Goal: Information Seeking & Learning: Learn about a topic

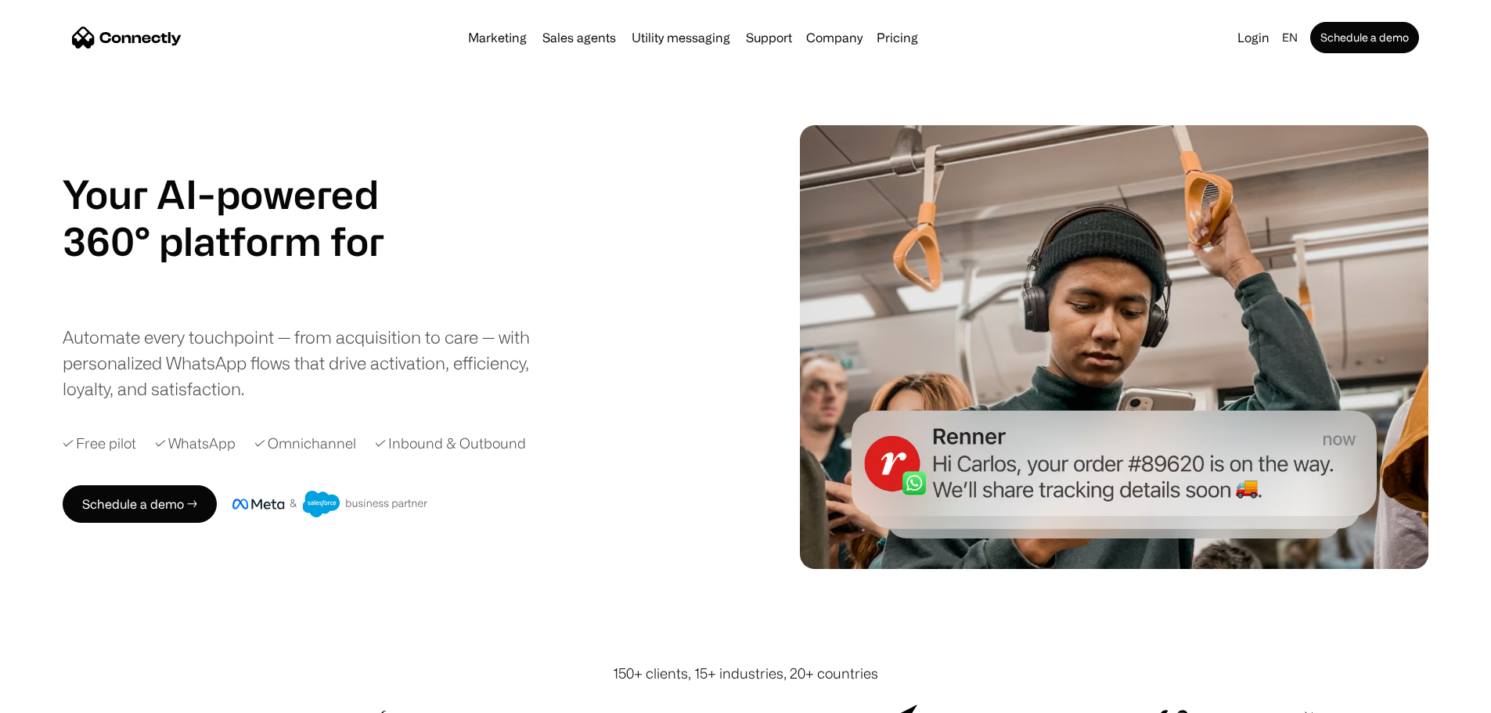
drag, startPoint x: 182, startPoint y: 300, endPoint x: 474, endPoint y: 308, distance: 291.3
click at [640, 176] on div "Your AI-powered 360° platform for sales agents support utility sales agents Sli…" at bounding box center [400, 286] width 675 height 231
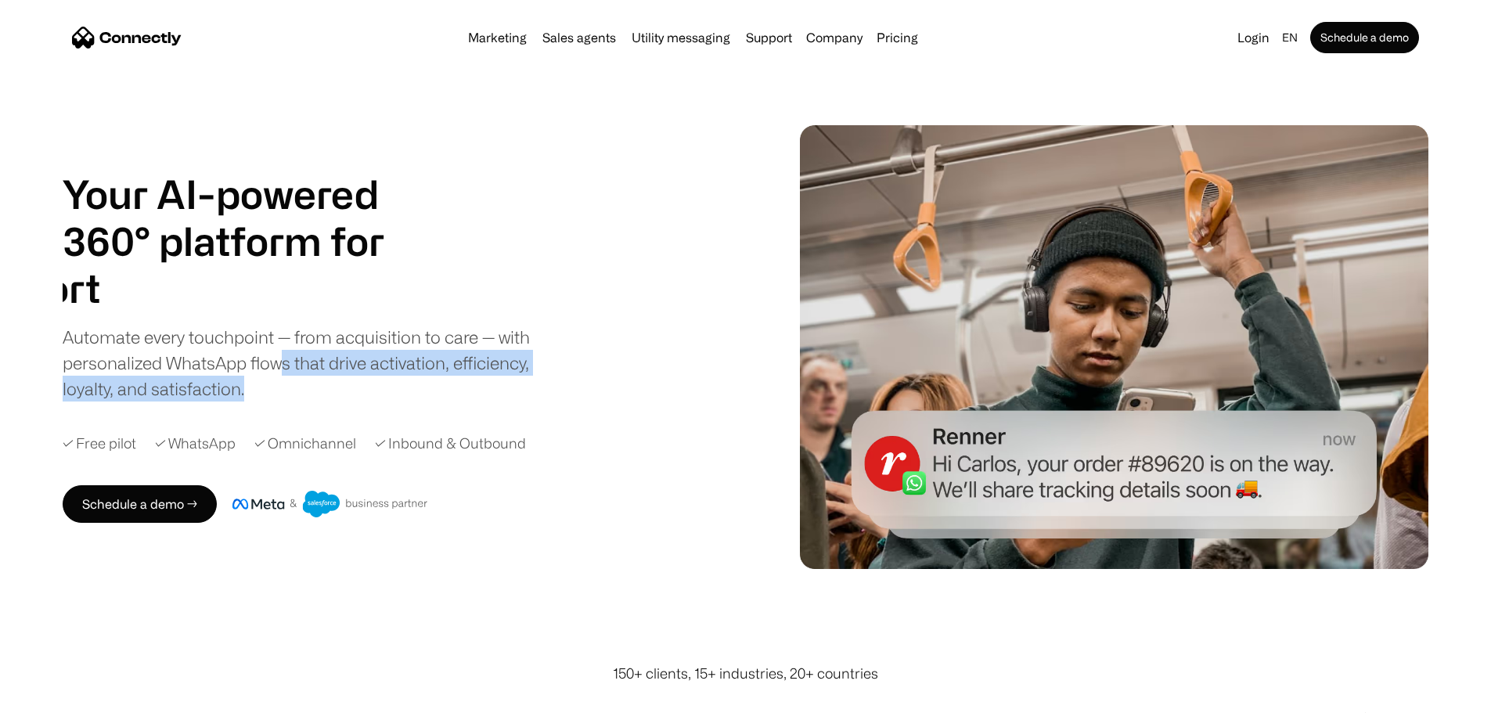
drag, startPoint x: 391, startPoint y: 377, endPoint x: 602, endPoint y: 418, distance: 215.2
click at [556, 402] on div "Automate every touchpoint — from acquisition to care — with personalized WhatsA…" at bounding box center [309, 363] width 493 height 78
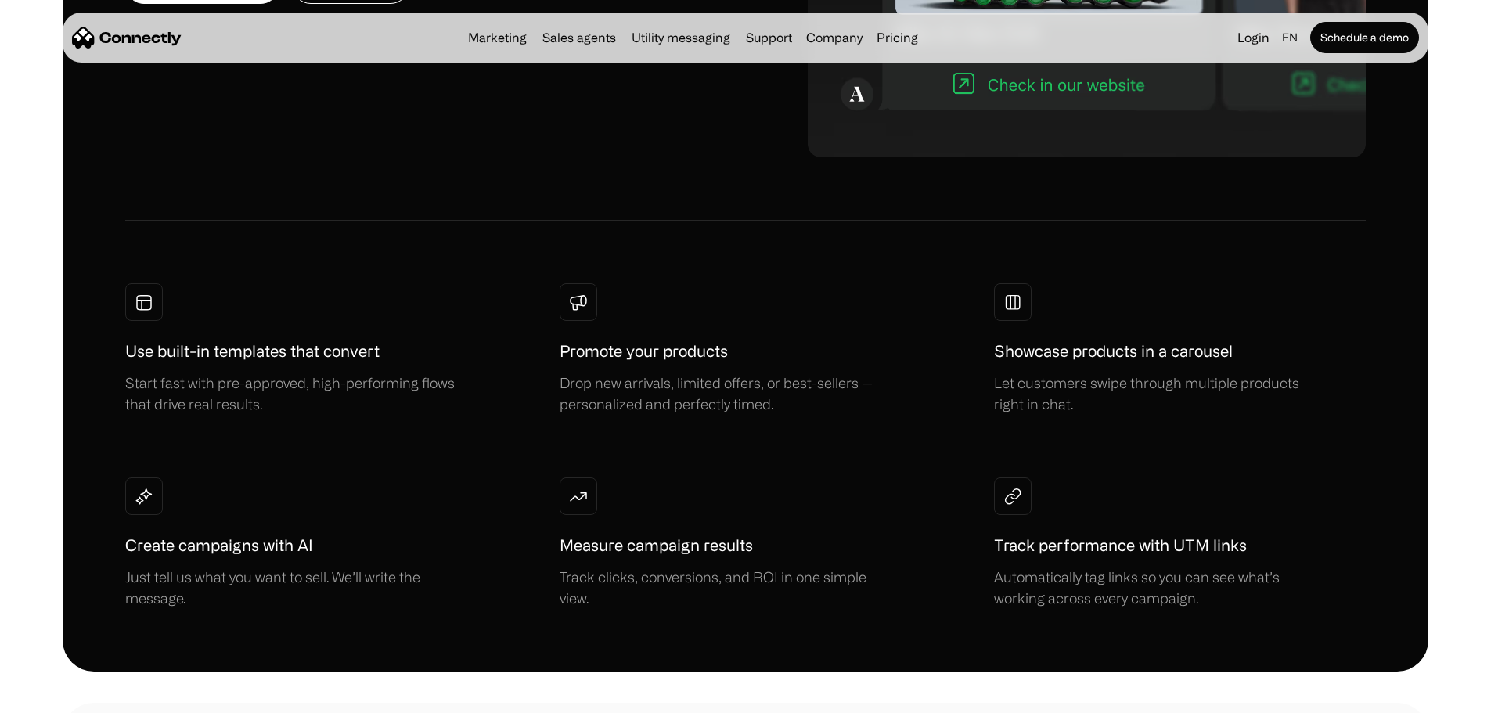
scroll to position [1253, 0]
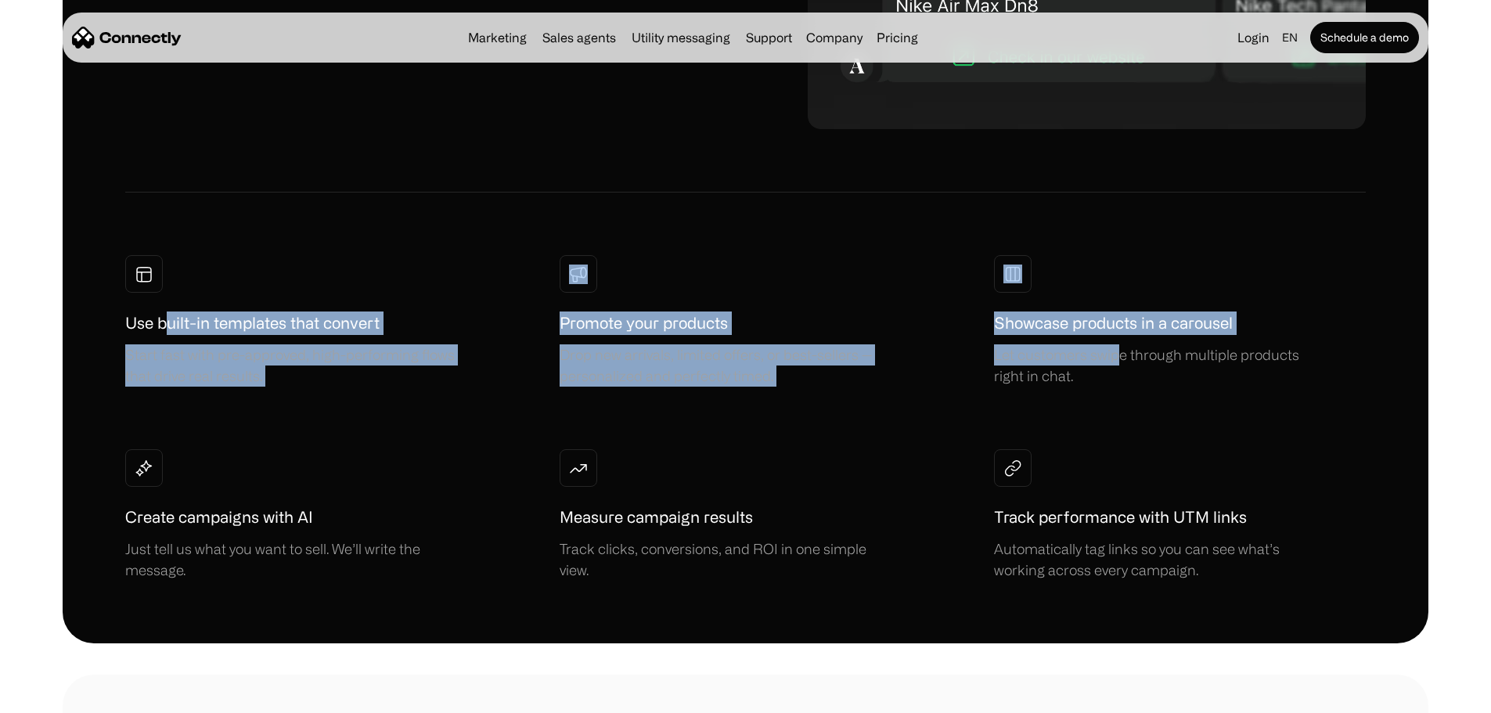
drag, startPoint x: 259, startPoint y: 258, endPoint x: 1009, endPoint y: 337, distance: 754.2
click at [1101, 291] on div "Use built-in templates that convert Start fast with pre-approved, high-performi…" at bounding box center [745, 418] width 1241 height 326
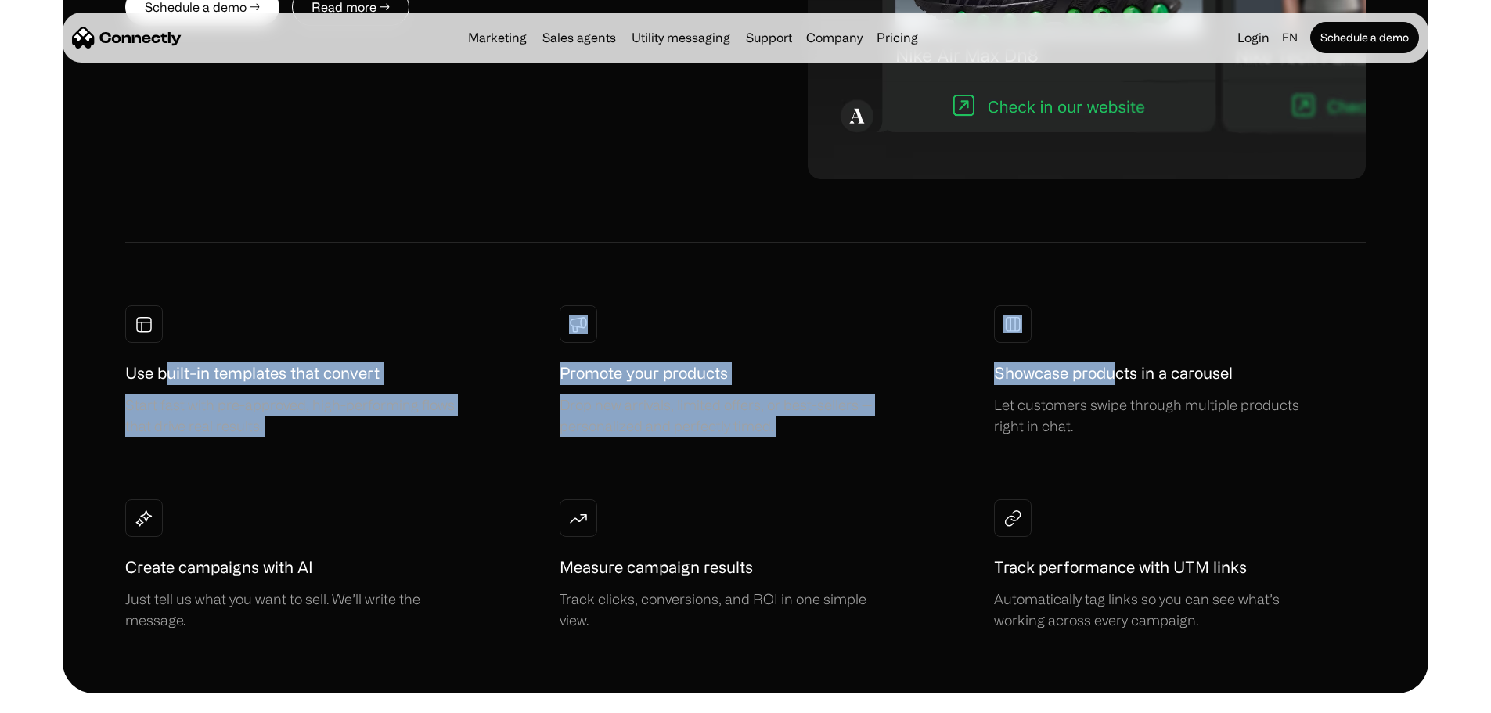
scroll to position [1174, 0]
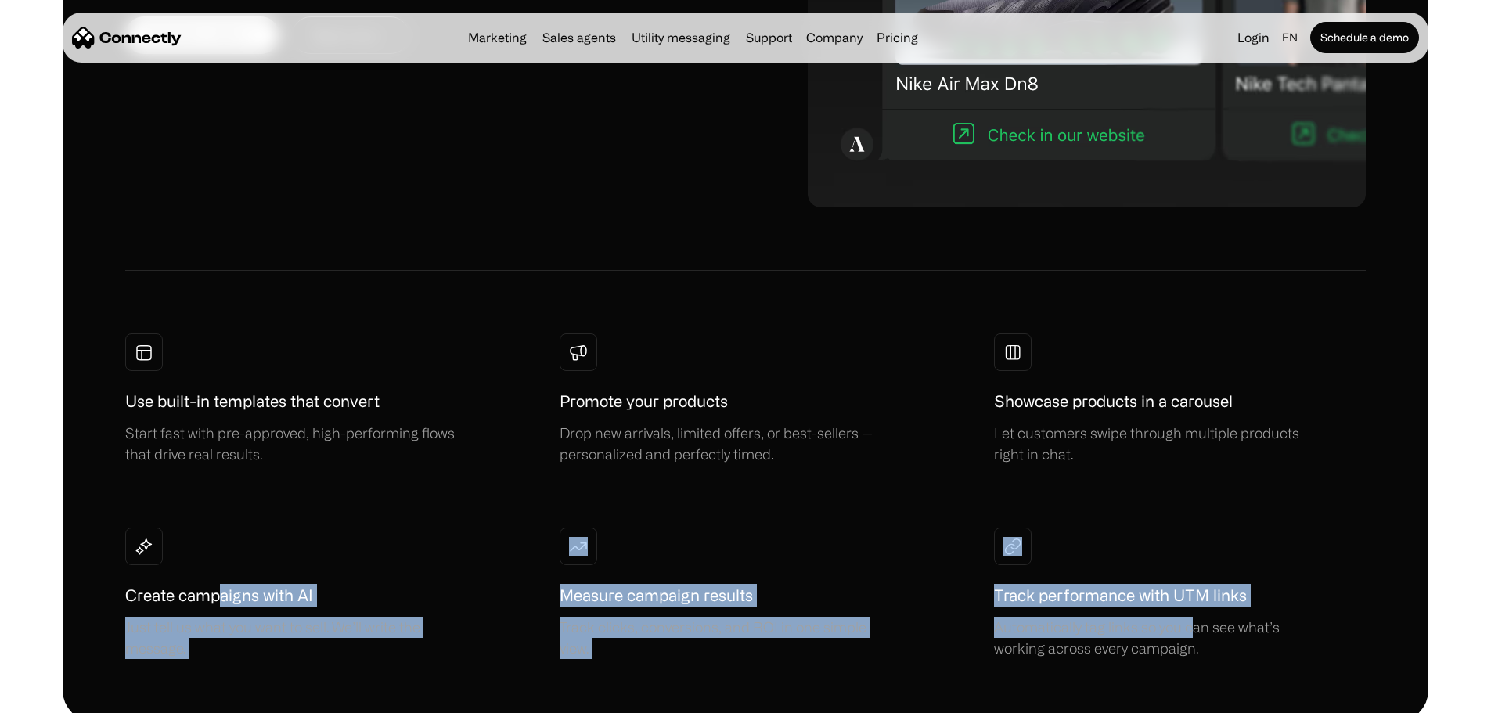
drag, startPoint x: 268, startPoint y: 526, endPoint x: 1082, endPoint y: 571, distance: 815.4
click at [1176, 538] on div "Use built-in templates that convert Start fast with pre-approved, high-performi…" at bounding box center [745, 496] width 1241 height 326
click at [775, 528] on div "Measure campaign results Track clicks, conversions, and ROI in one simple view." at bounding box center [728, 594] width 337 height 132
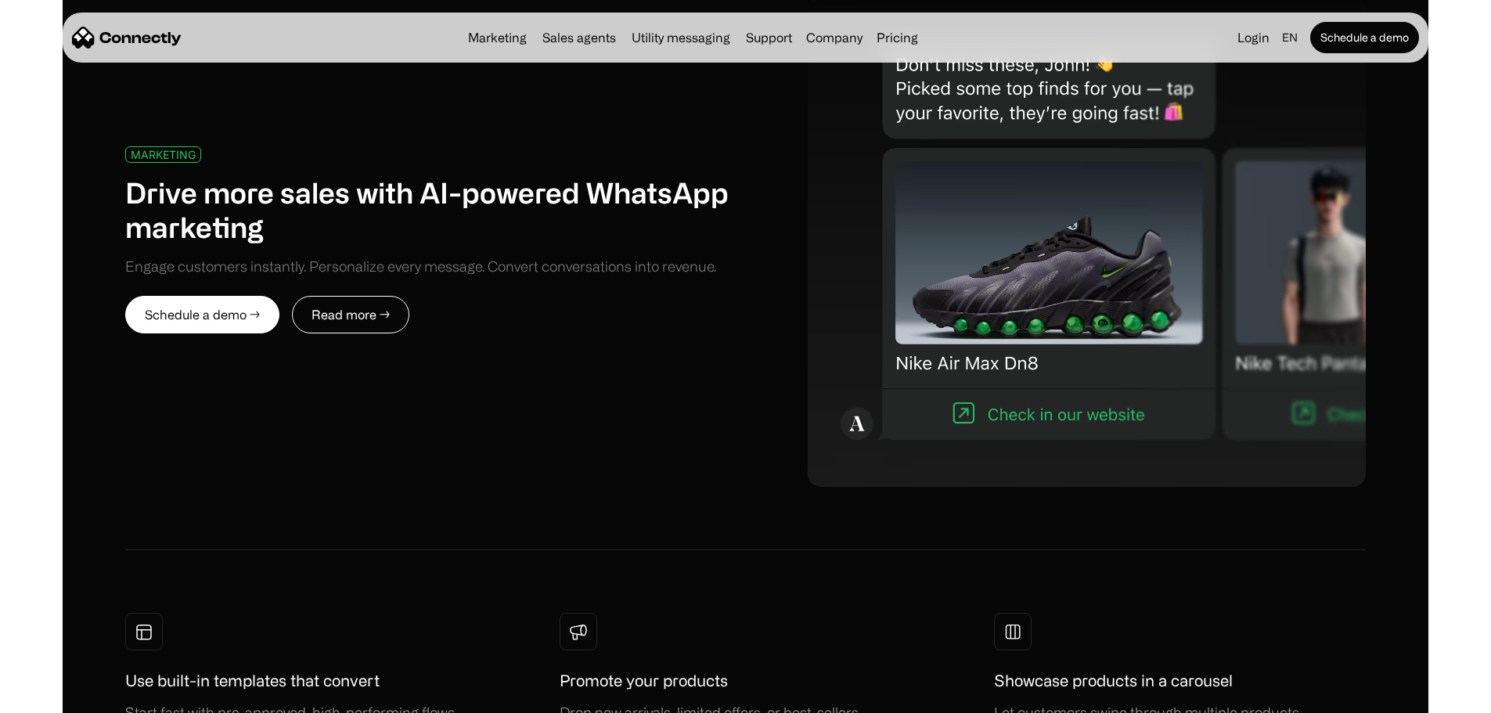
scroll to position [705, 0]
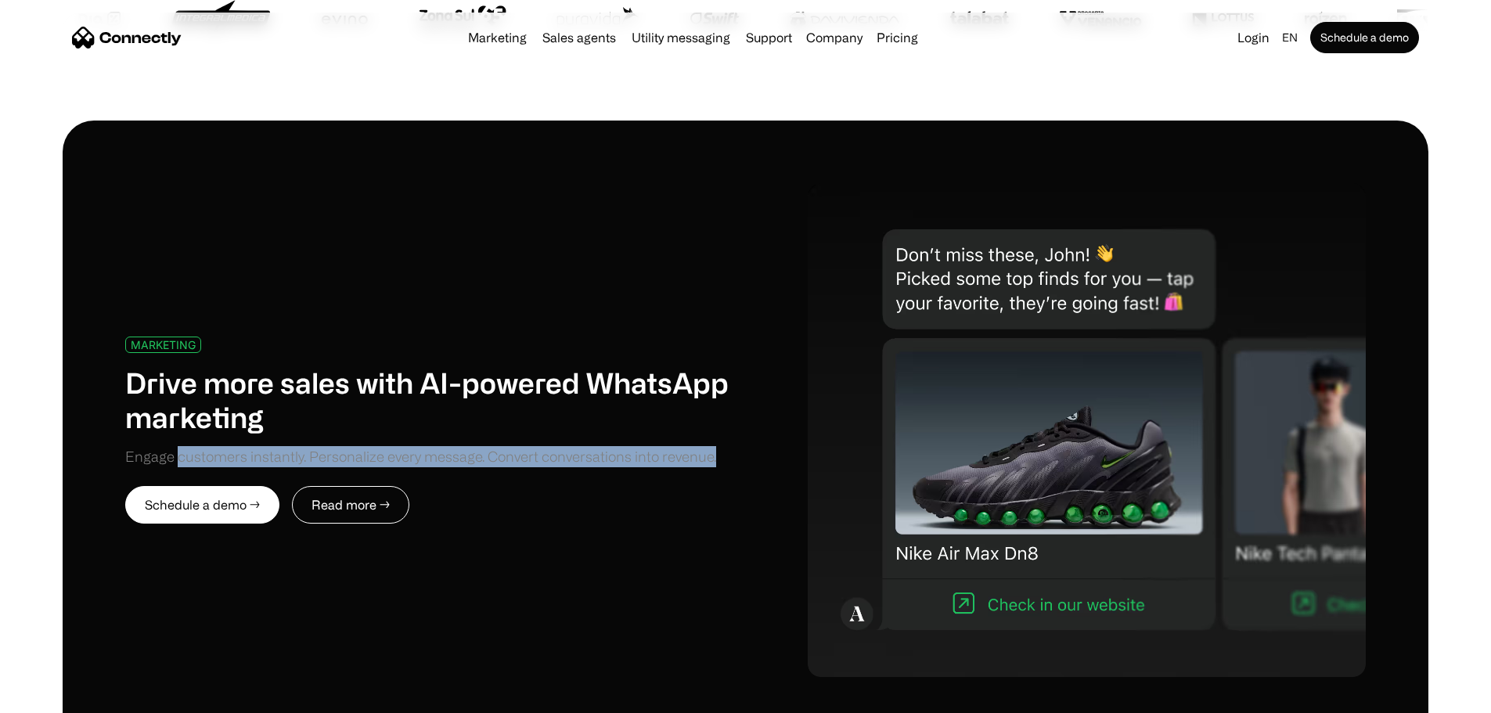
drag, startPoint x: 236, startPoint y: 402, endPoint x: 462, endPoint y: 408, distance: 226.3
click at [462, 446] on div "Engage customers instantly. Personalize every message. Convert conversations in…" at bounding box center [420, 456] width 591 height 21
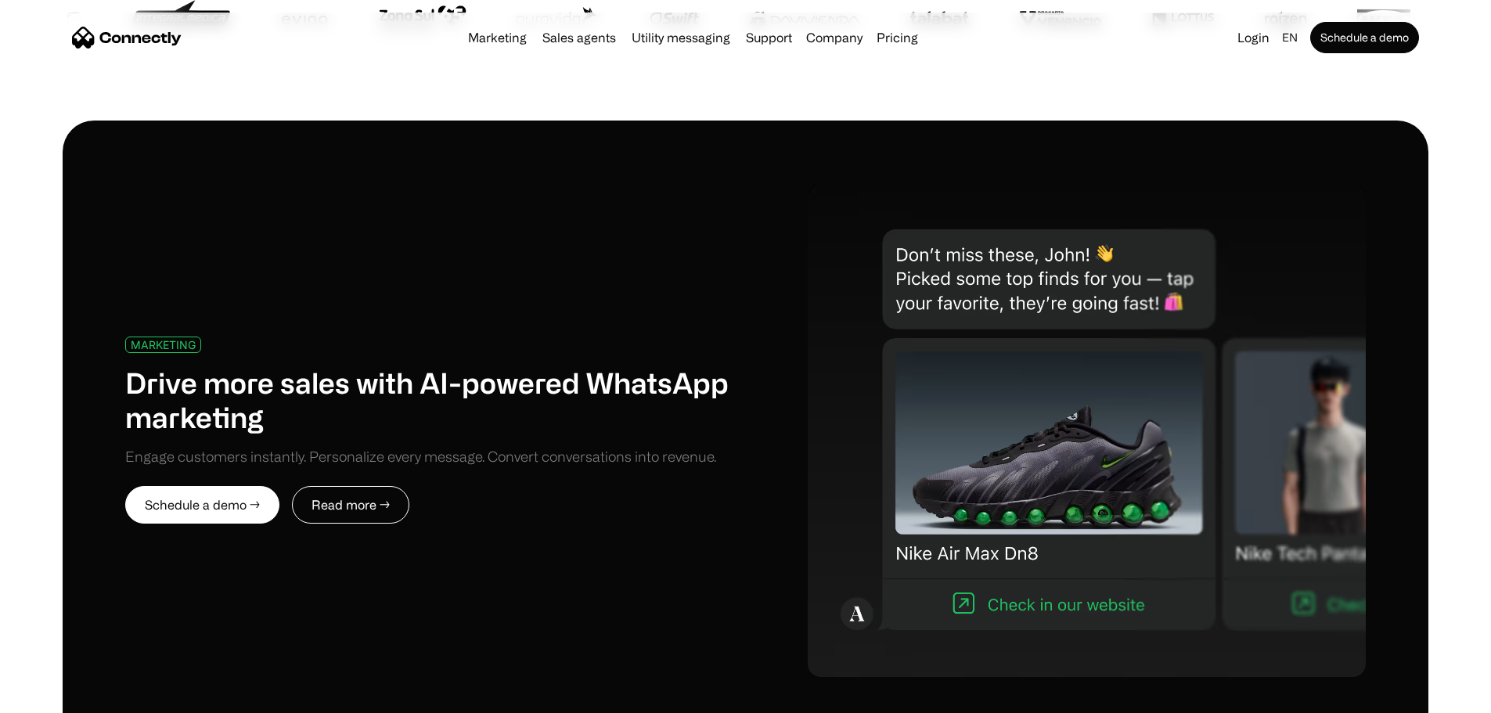
click at [213, 593] on div "MARKETING Drive more sales with AI-powered WhatsApp marketing Engage customers …" at bounding box center [745, 430] width 1241 height 494
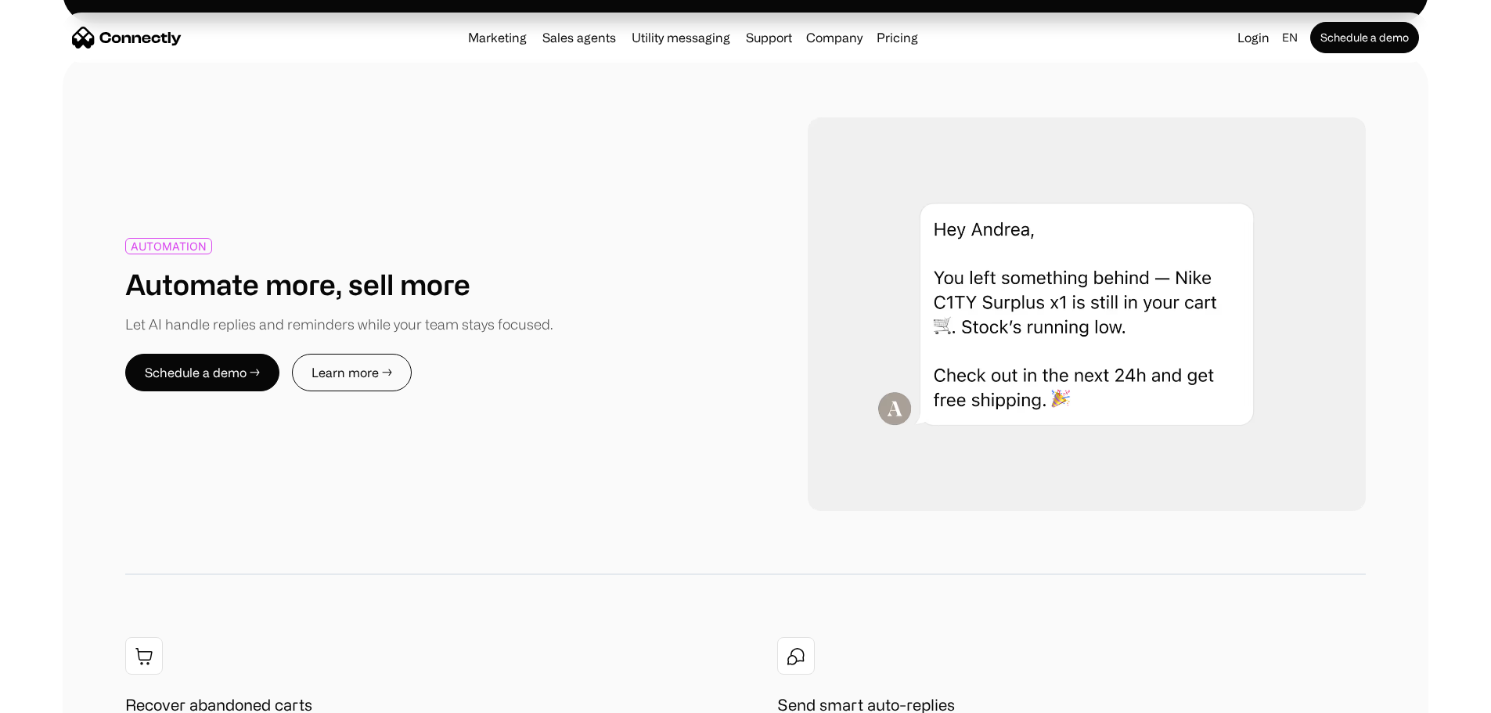
scroll to position [1879, 0]
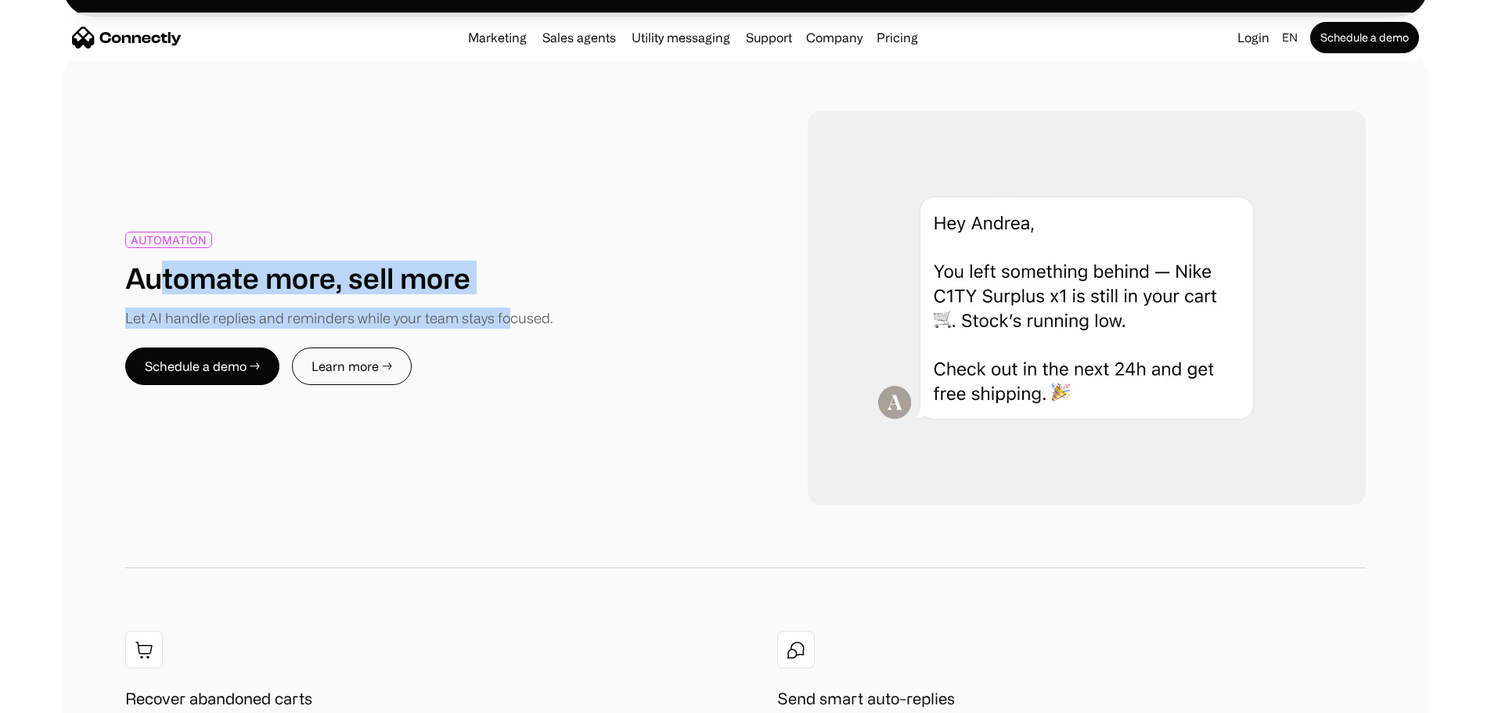
drag, startPoint x: 279, startPoint y: 214, endPoint x: 597, endPoint y: 242, distance: 319.1
click at [597, 242] on div "AUTOMATION Automate more, sell more Let AI handle replies and reminders while y…" at bounding box center [435, 280] width 621 height 97
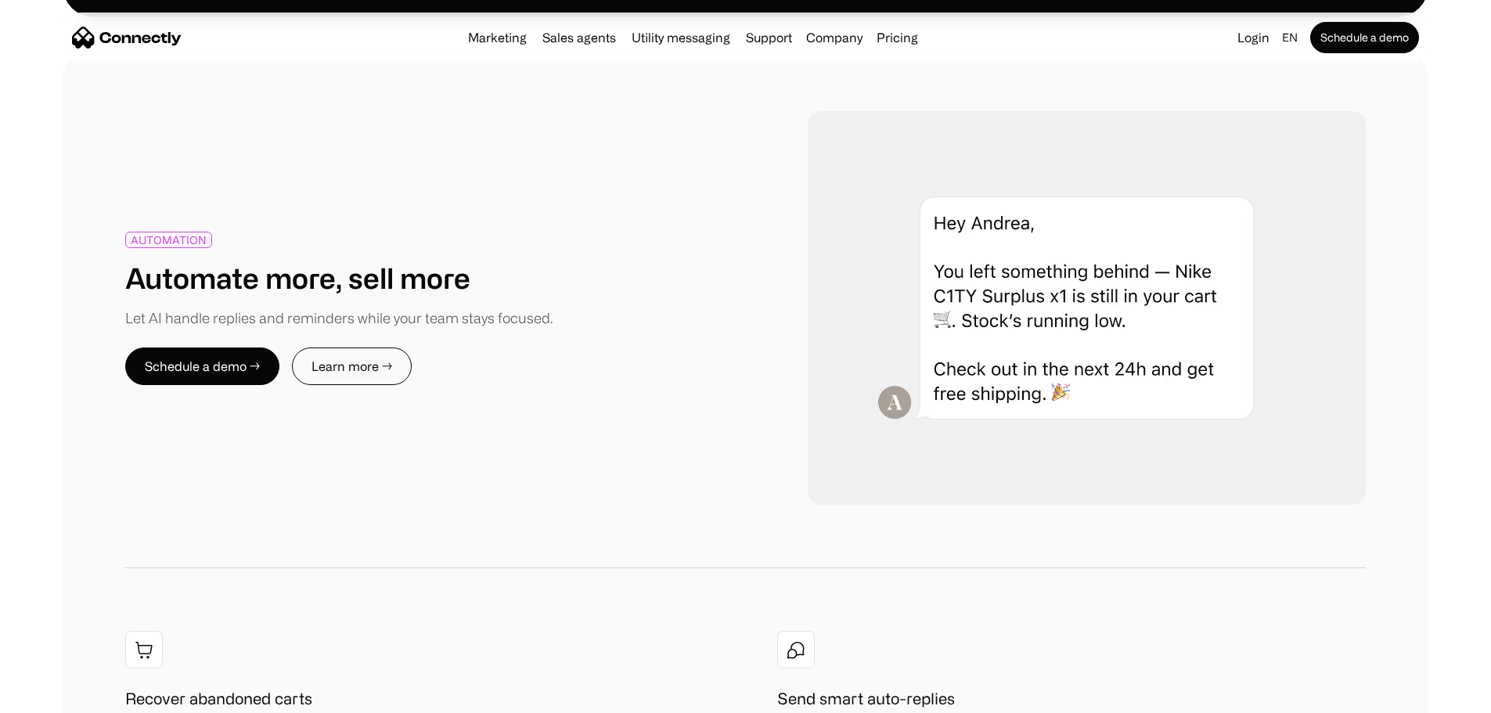
click at [498, 480] on div "AUTOMATION Automate more, sell more Let AI handle replies and reminders while y…" at bounding box center [746, 437] width 1366 height 777
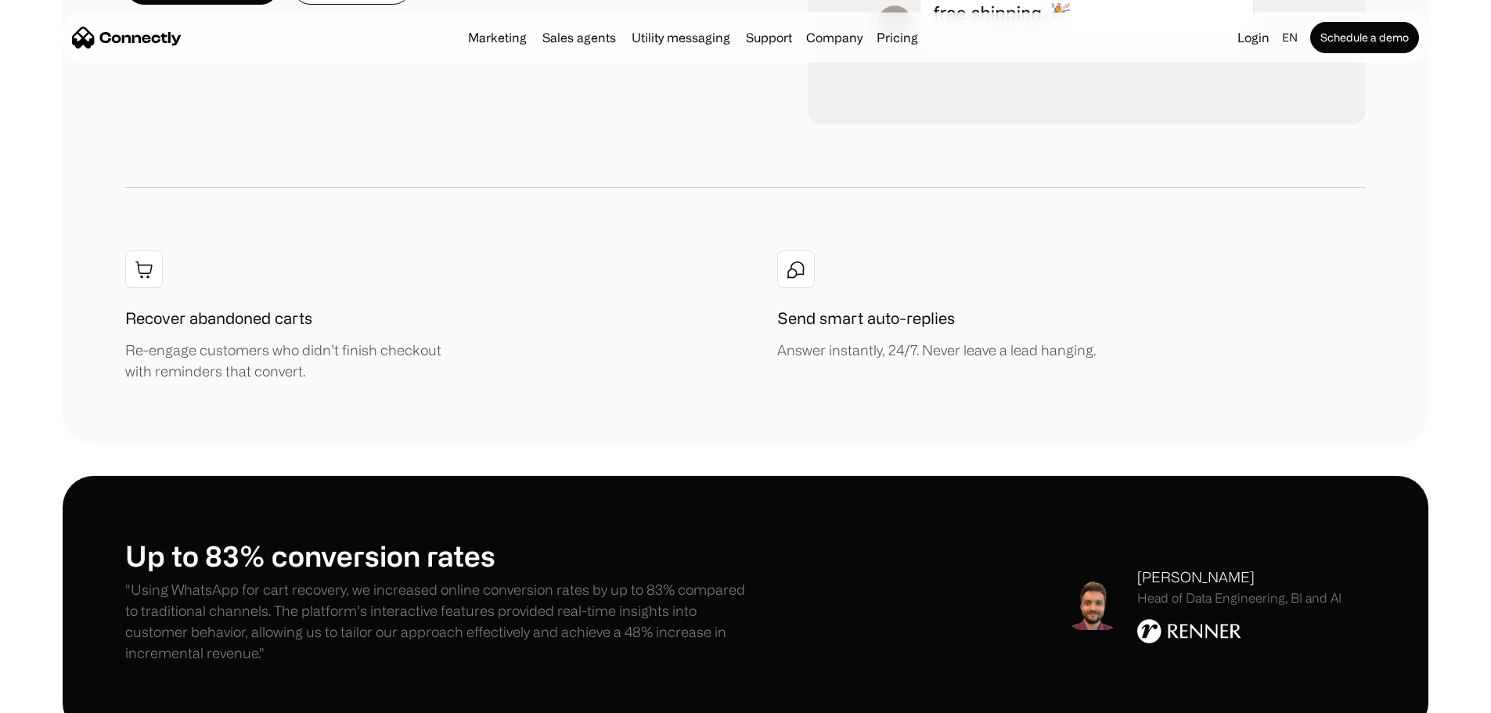
scroll to position [2270, 0]
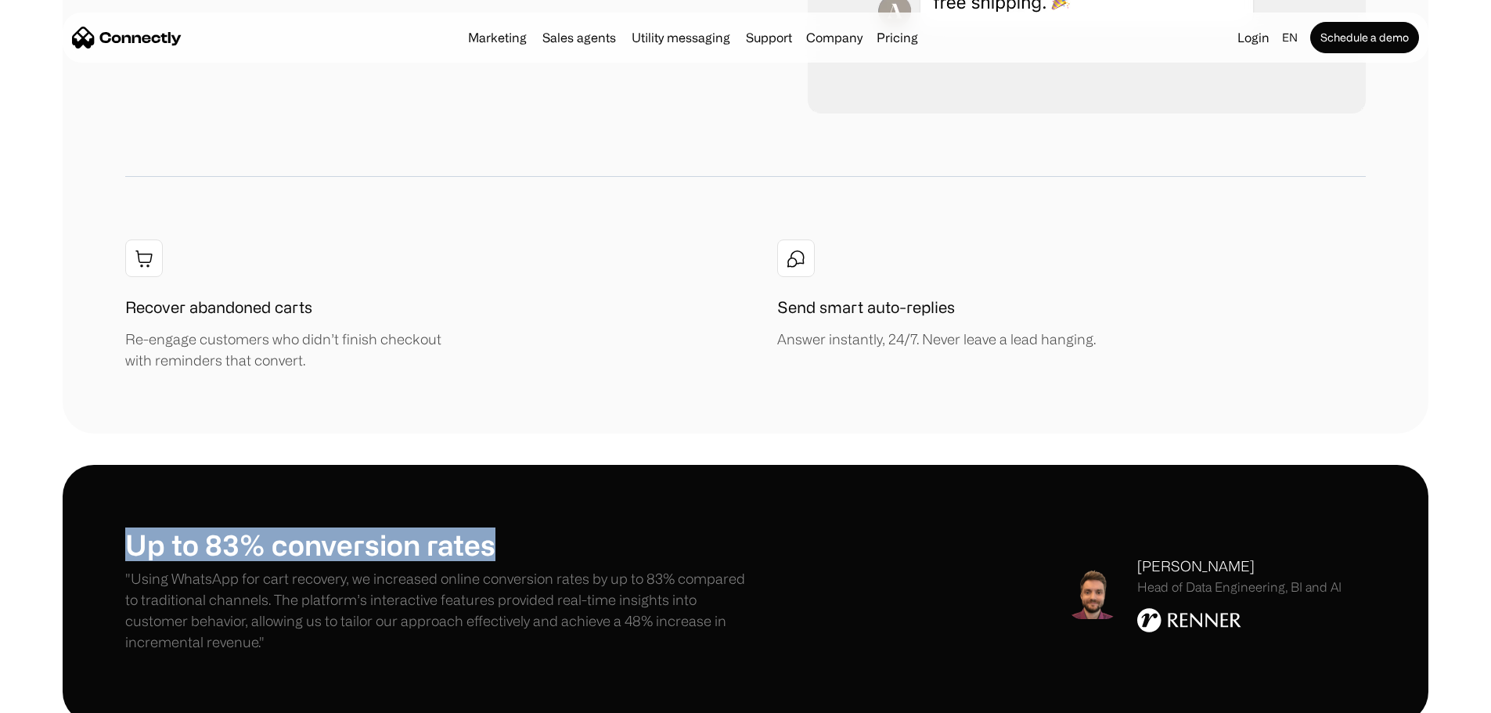
drag, startPoint x: 179, startPoint y: 448, endPoint x: 684, endPoint y: 439, distance: 505.0
click at [684, 528] on h1 "Up to 83% conversion rates" at bounding box center [435, 545] width 621 height 34
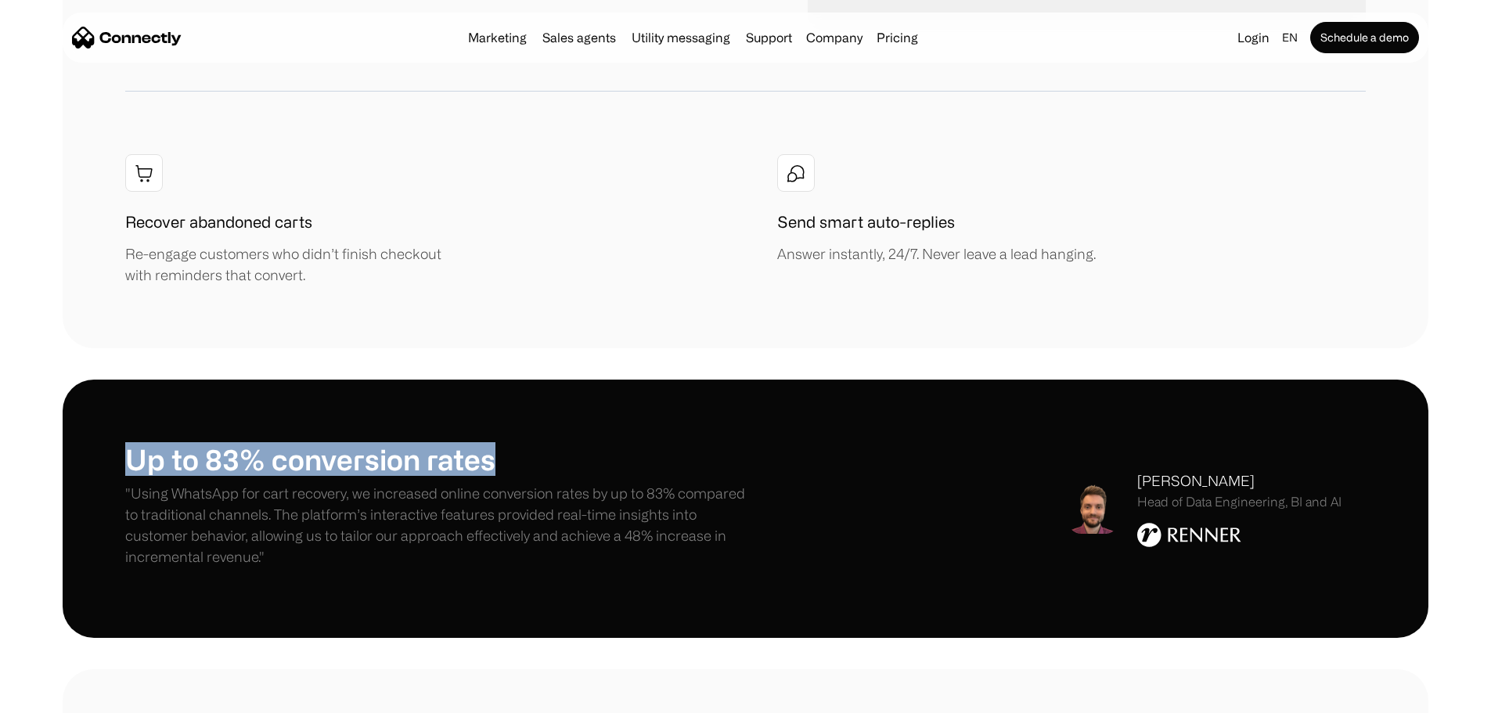
scroll to position [2505, 0]
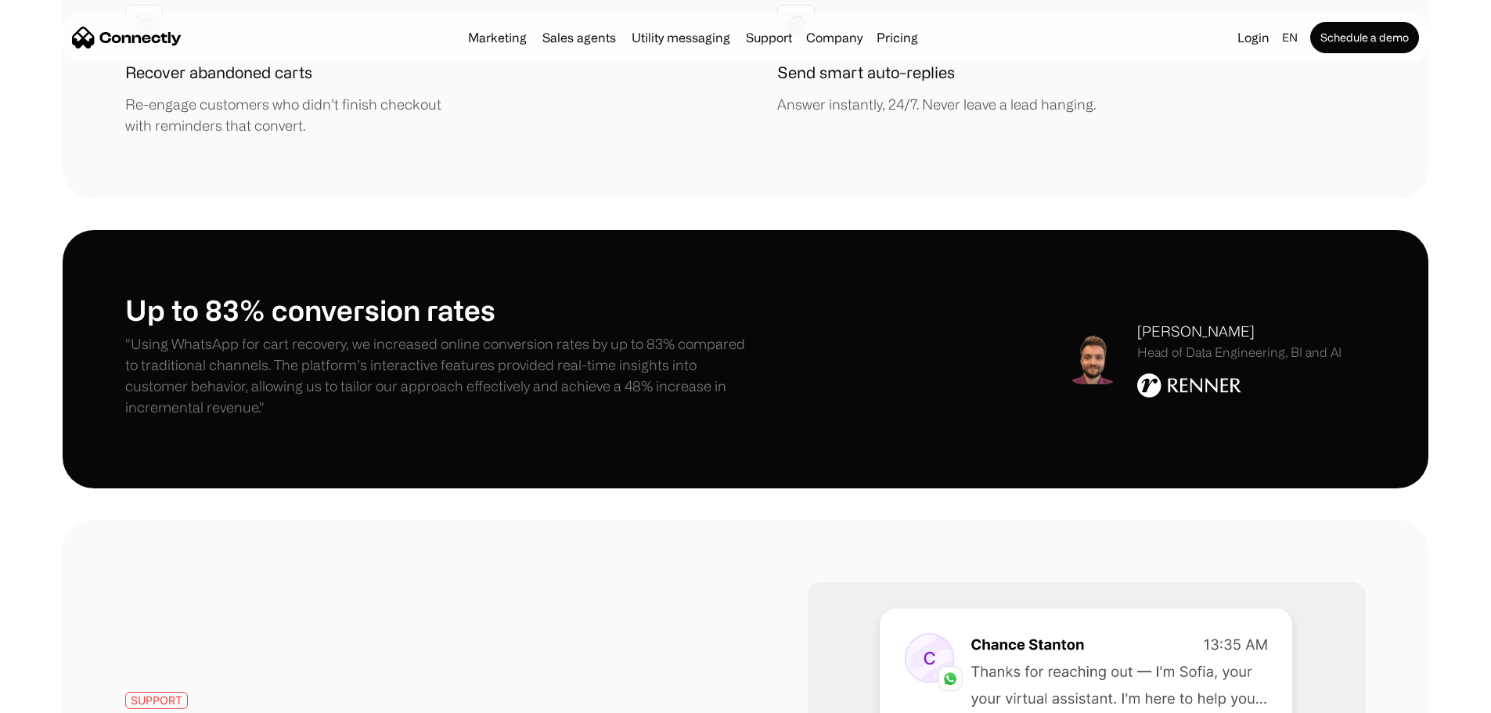
click at [256, 333] on p ""Using WhatsApp for cart recovery, we increased online conversion rates by up t…" at bounding box center [435, 375] width 621 height 85
drag, startPoint x: 189, startPoint y: 199, endPoint x: 453, endPoint y: 222, distance: 264.8
click at [453, 293] on h1 "Up to 83% conversion rates" at bounding box center [435, 310] width 621 height 34
click at [258, 293] on h1 "Up to 83% conversion rates" at bounding box center [435, 310] width 621 height 34
click at [247, 293] on h1 "Up to 83% conversion rates" at bounding box center [435, 310] width 621 height 34
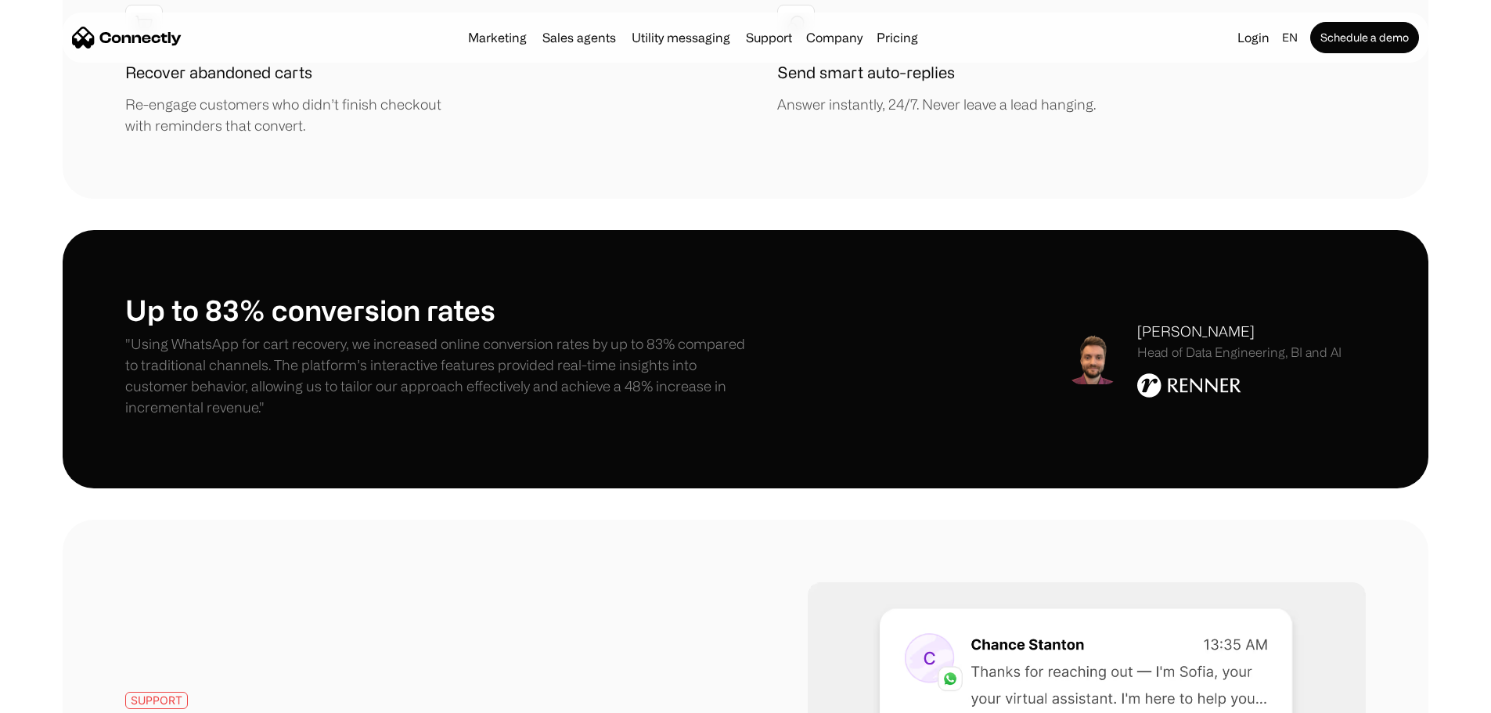
click at [138, 230] on div "Up to 83% conversion rates "Using WhatsApp for cart recovery, we increased onli…" at bounding box center [746, 359] width 1366 height 258
click at [161, 230] on div "Up to 83% conversion rates "Using WhatsApp for cart recovery, we increased onli…" at bounding box center [746, 359] width 1366 height 258
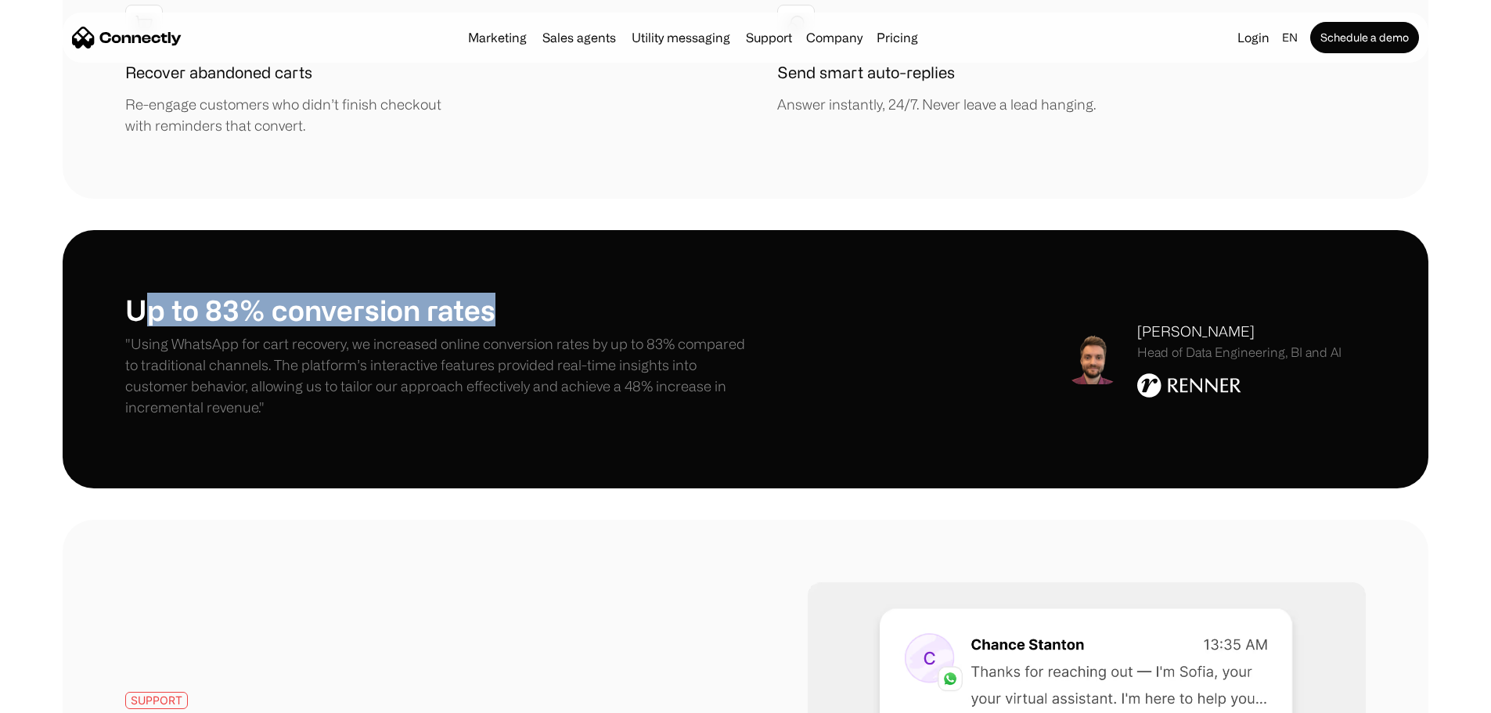
drag, startPoint x: 200, startPoint y: 203, endPoint x: 639, endPoint y: 187, distance: 439.4
click at [639, 293] on h1 "Up to 83% conversion rates" at bounding box center [435, 310] width 621 height 34
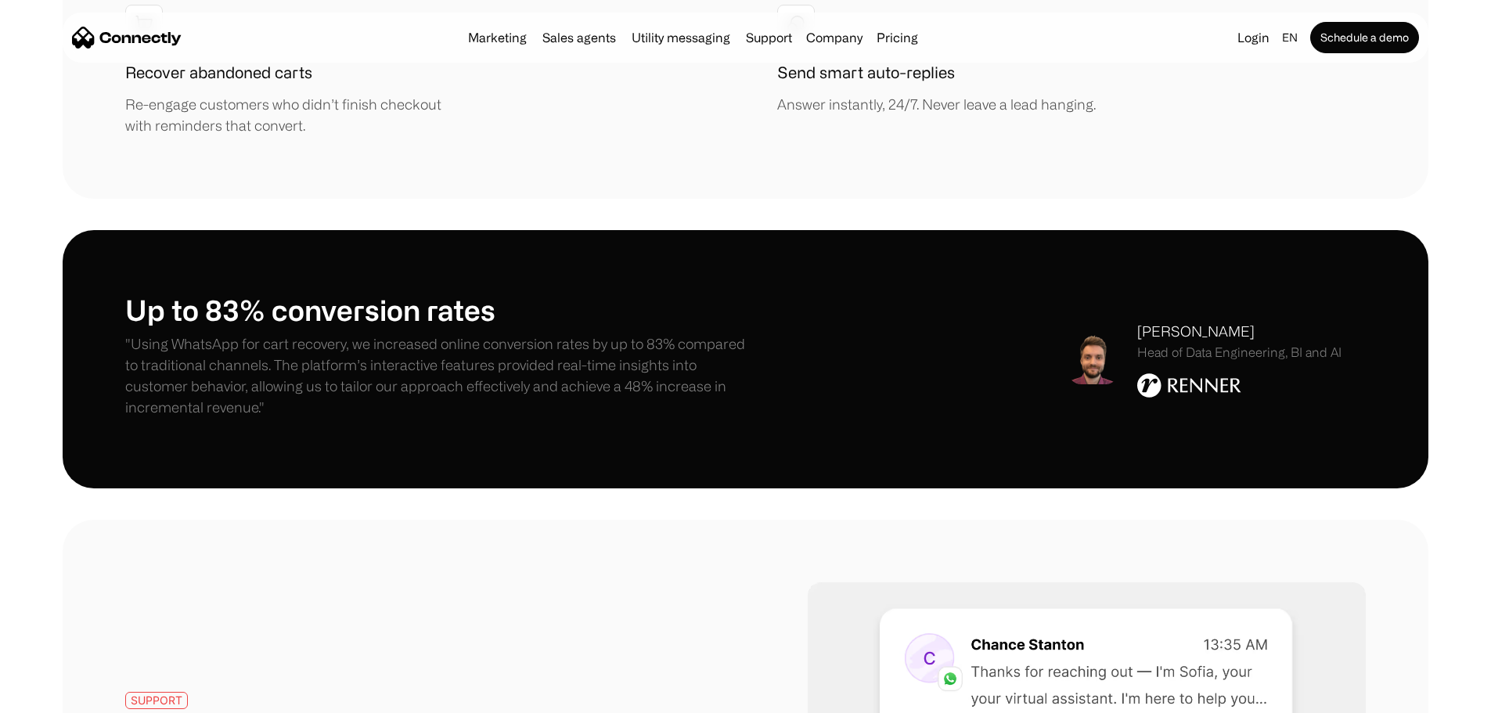
click at [384, 333] on p ""Using WhatsApp for cart recovery, we increased online conversion rates by up t…" at bounding box center [435, 375] width 621 height 85
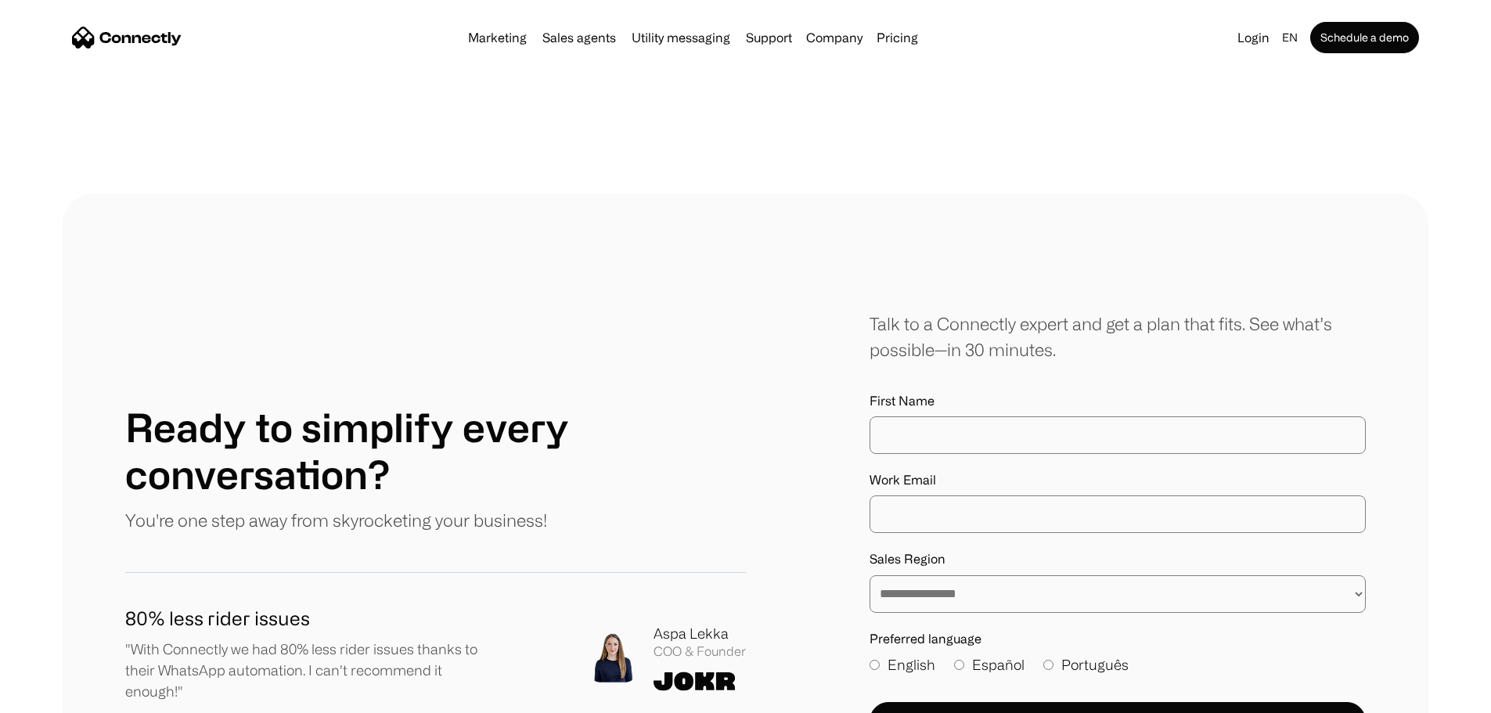
scroll to position [8453, 0]
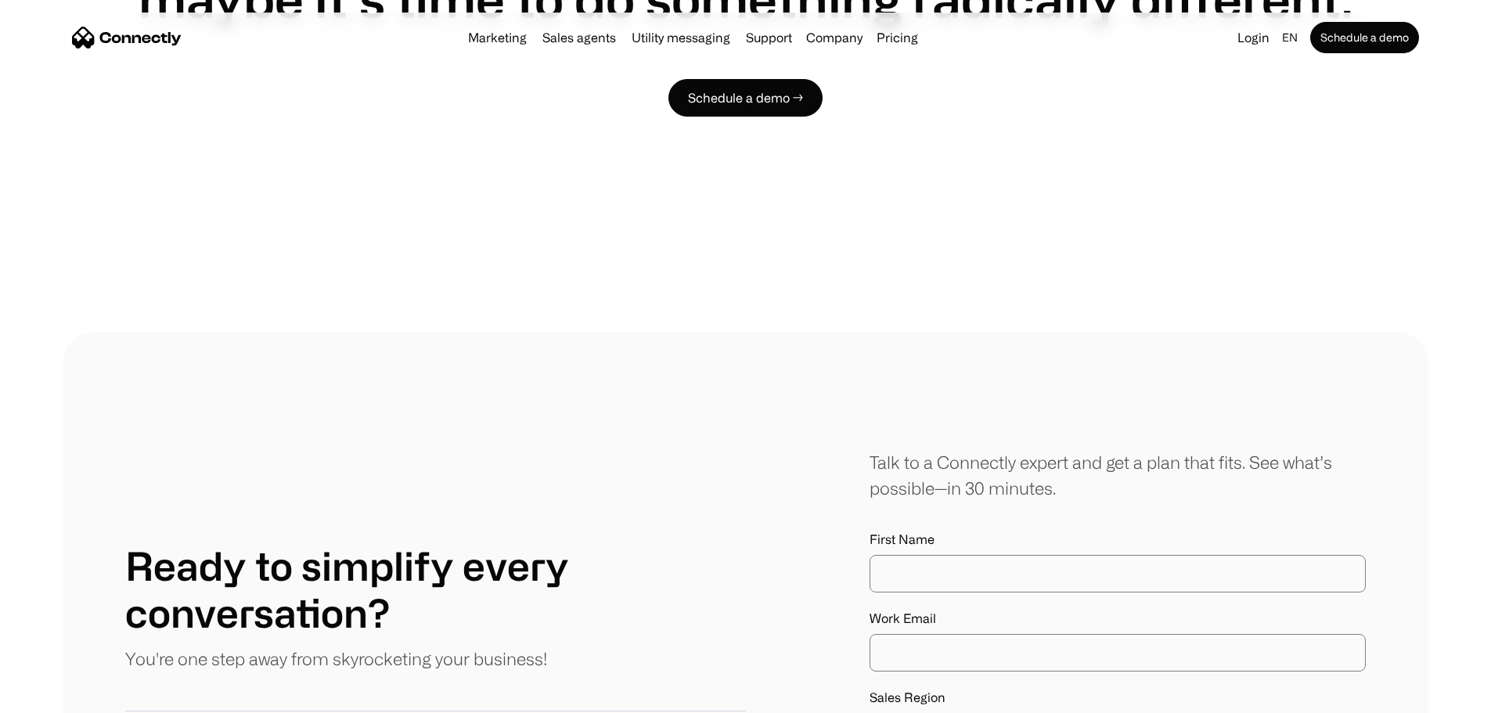
click at [937, 332] on div "**********" at bounding box center [746, 696] width 1366 height 728
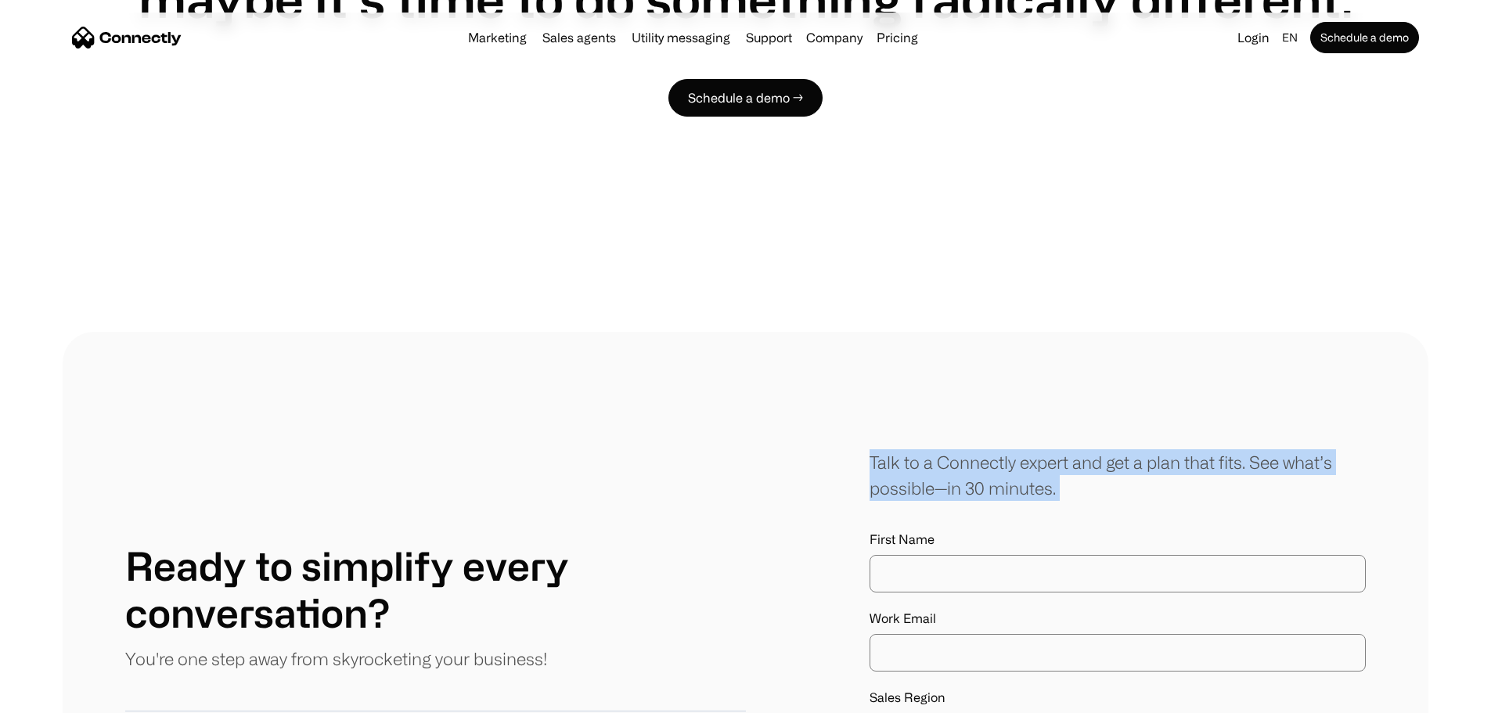
click at [937, 332] on div "**********" at bounding box center [746, 696] width 1366 height 728
click at [947, 449] on div "**********" at bounding box center [1118, 695] width 496 height 493
click at [950, 449] on div "Talk to a Connectly expert and get a plan that fits. See what’s possible—in 30 …" at bounding box center [1118, 475] width 496 height 52
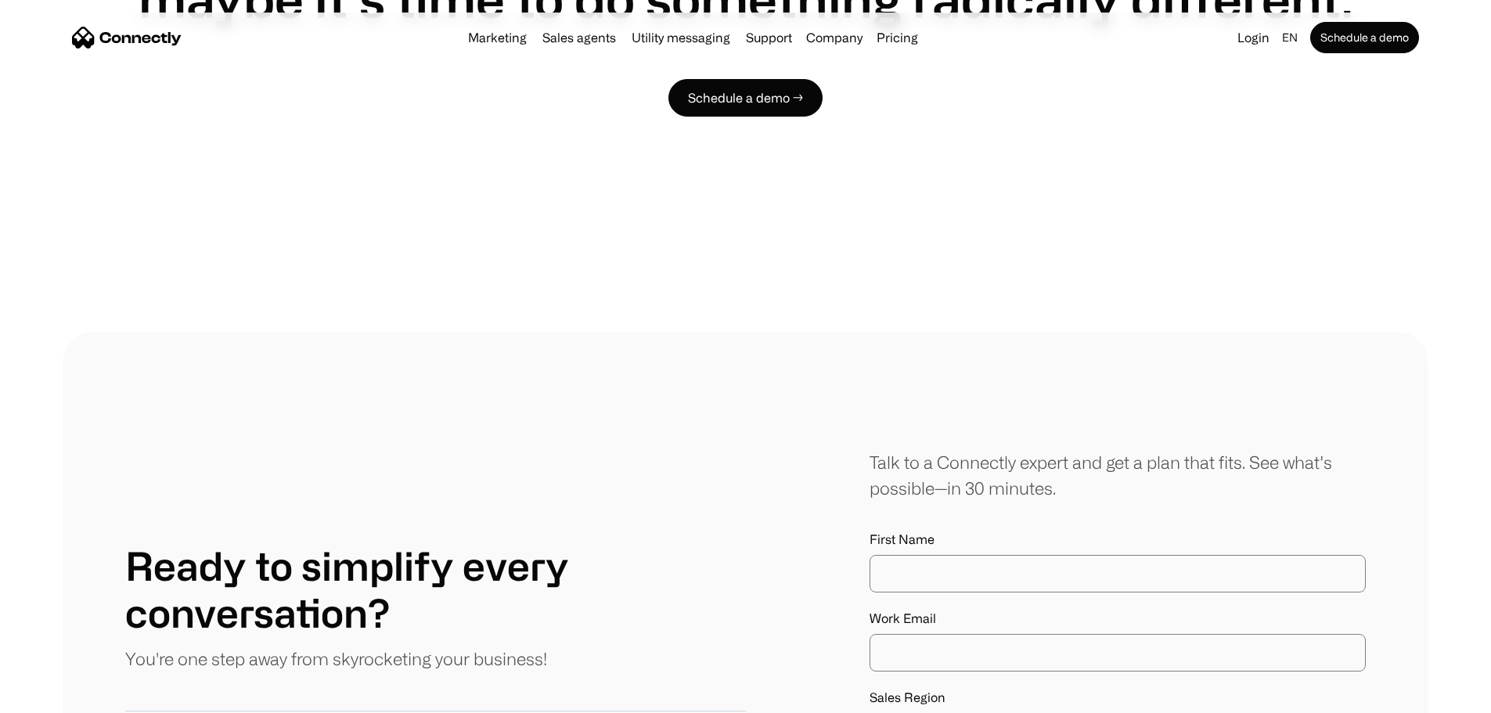
click at [998, 449] on div "Talk to a Connectly expert and get a plan that fits. See what’s possible—in 30 …" at bounding box center [1118, 475] width 496 height 52
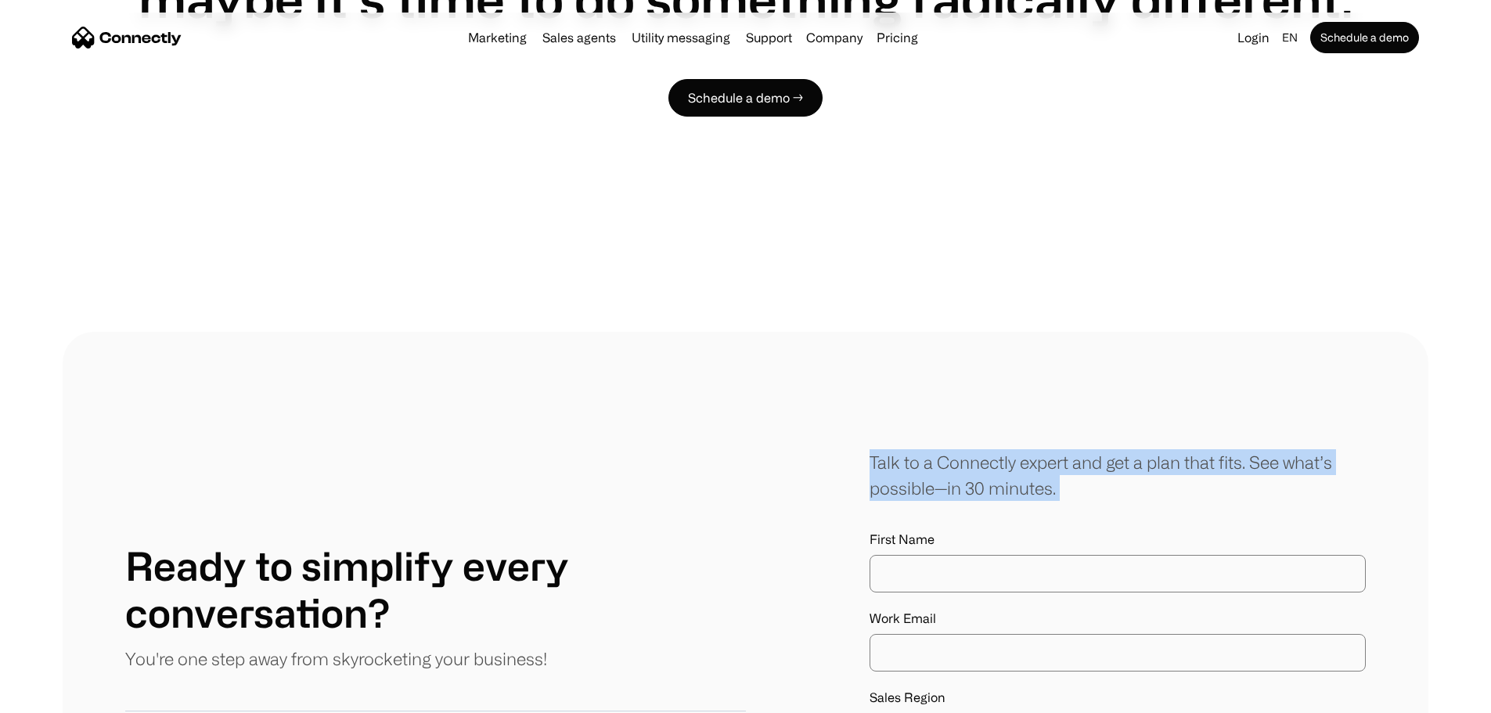
click at [998, 449] on div "Talk to a Connectly expert and get a plan that fits. See what’s possible—in 30 …" at bounding box center [1118, 475] width 496 height 52
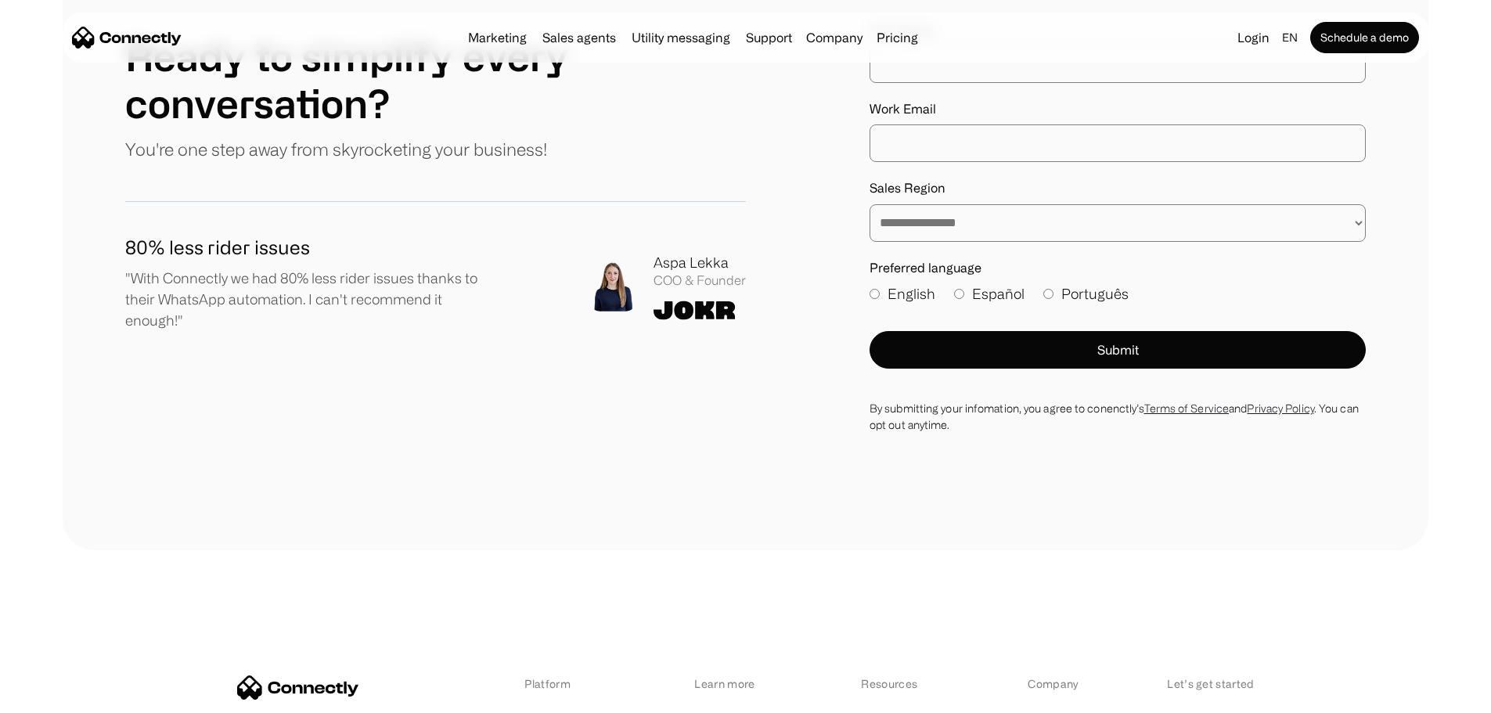
scroll to position [9001, 0]
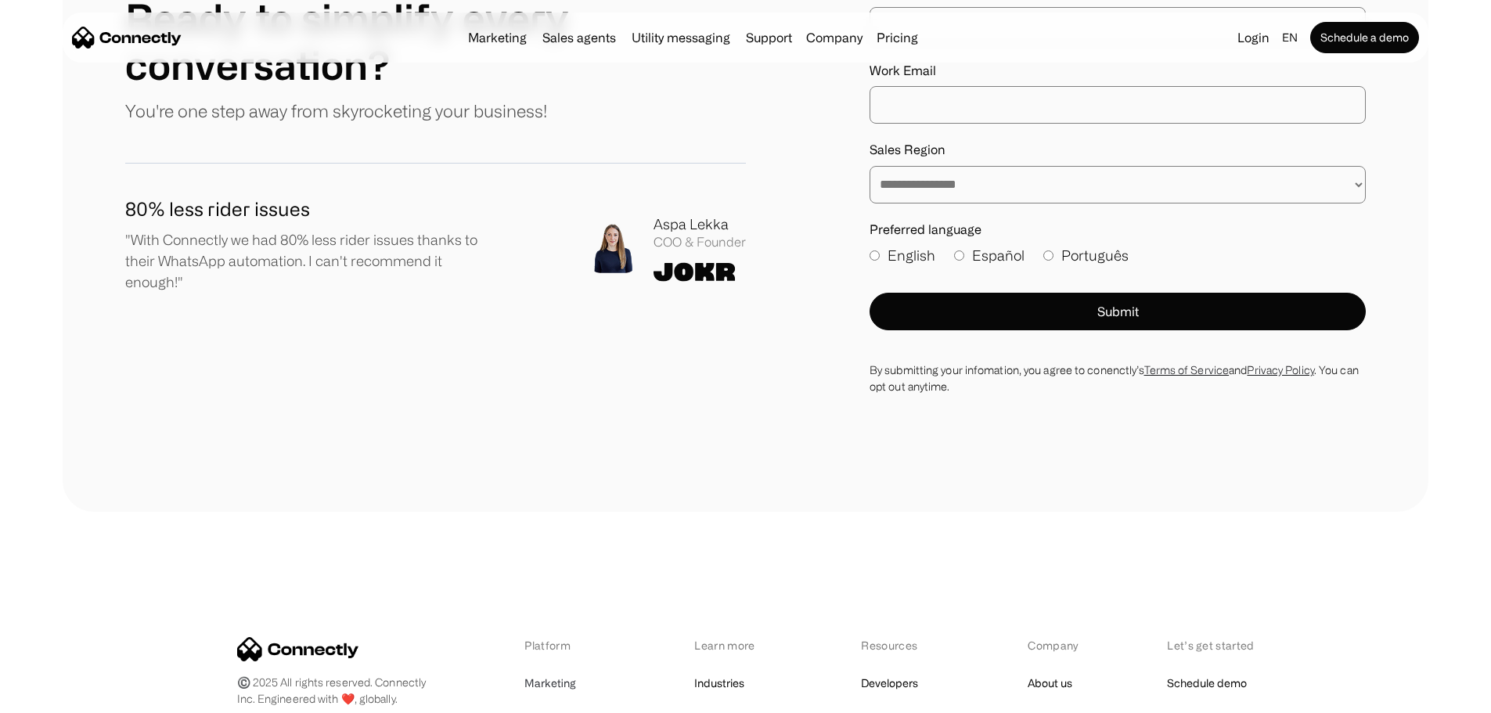
click at [543, 672] on link "Marketing" at bounding box center [550, 683] width 52 height 22
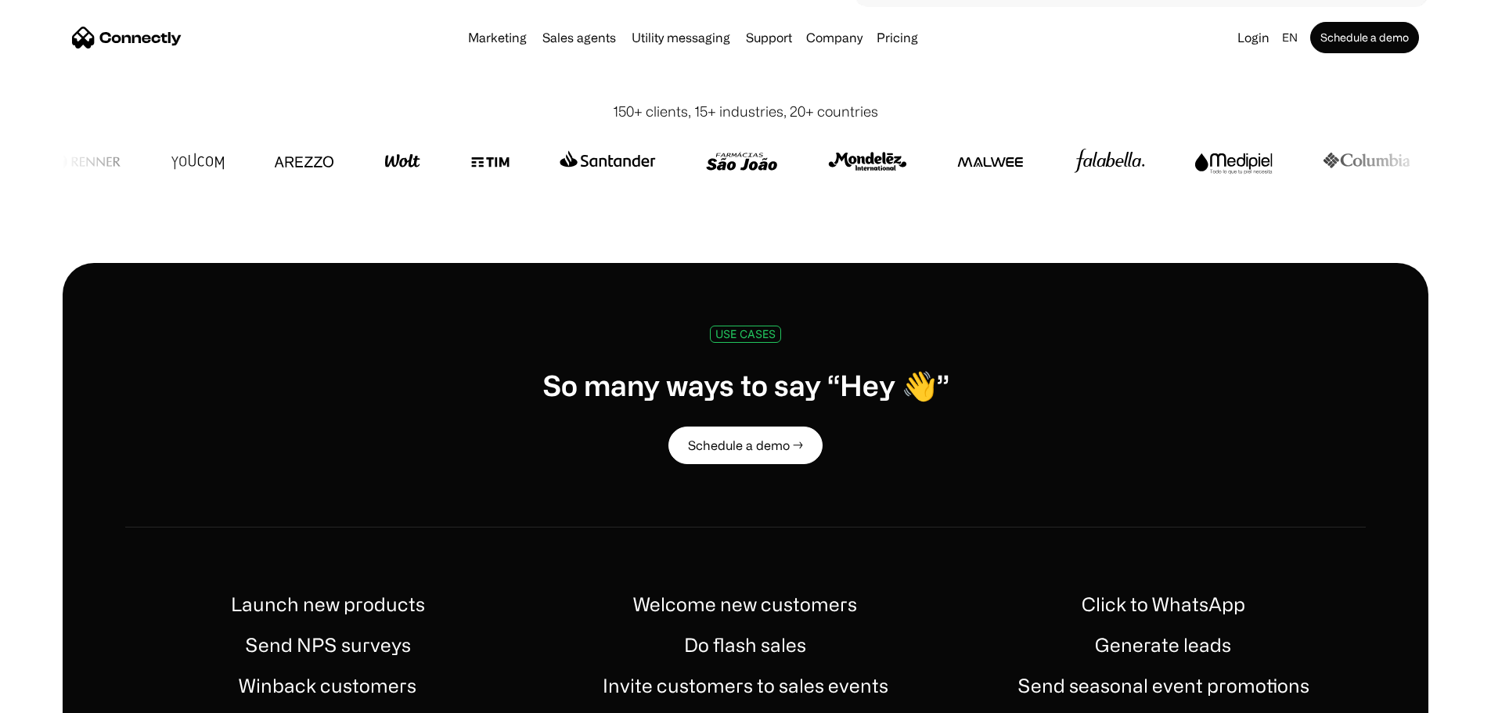
scroll to position [783, 0]
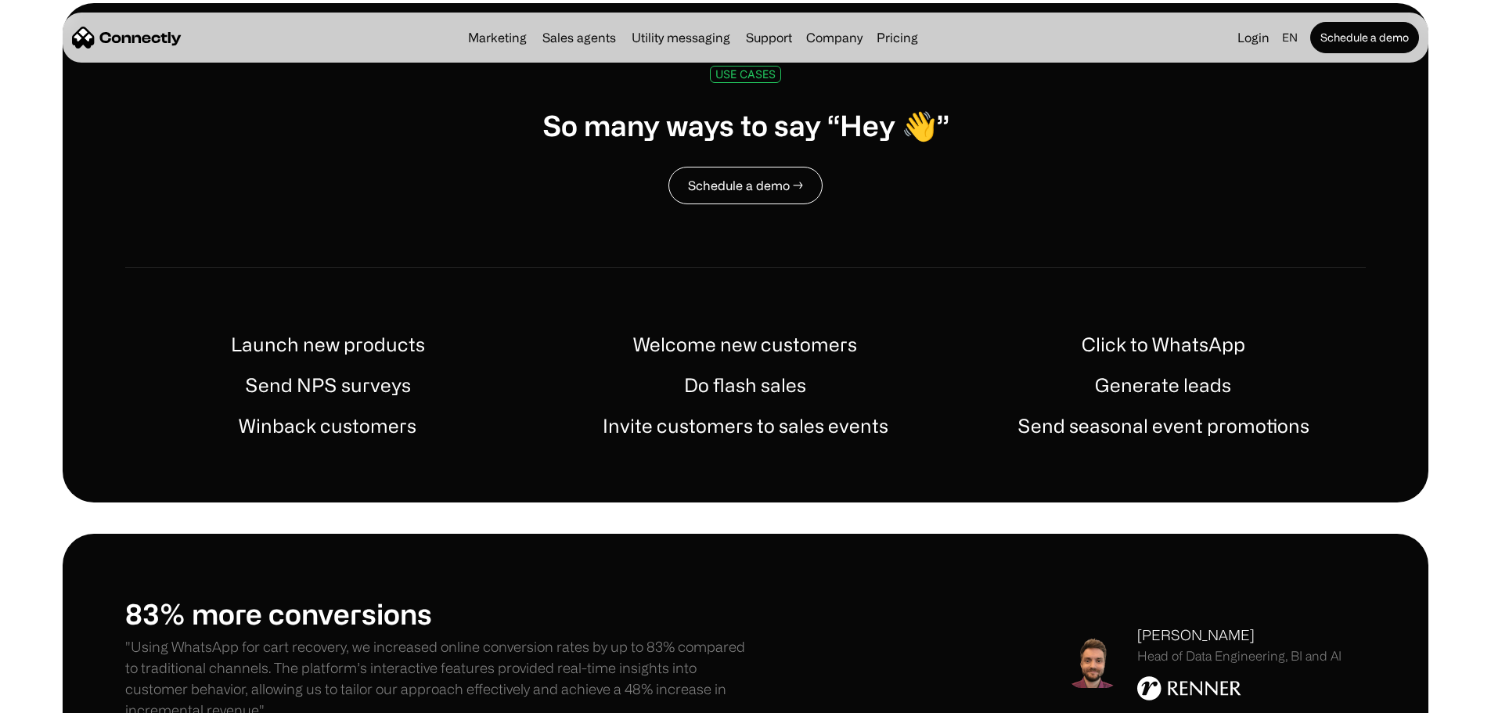
click at [799, 204] on link "Schedule a demo →" at bounding box center [746, 186] width 154 height 38
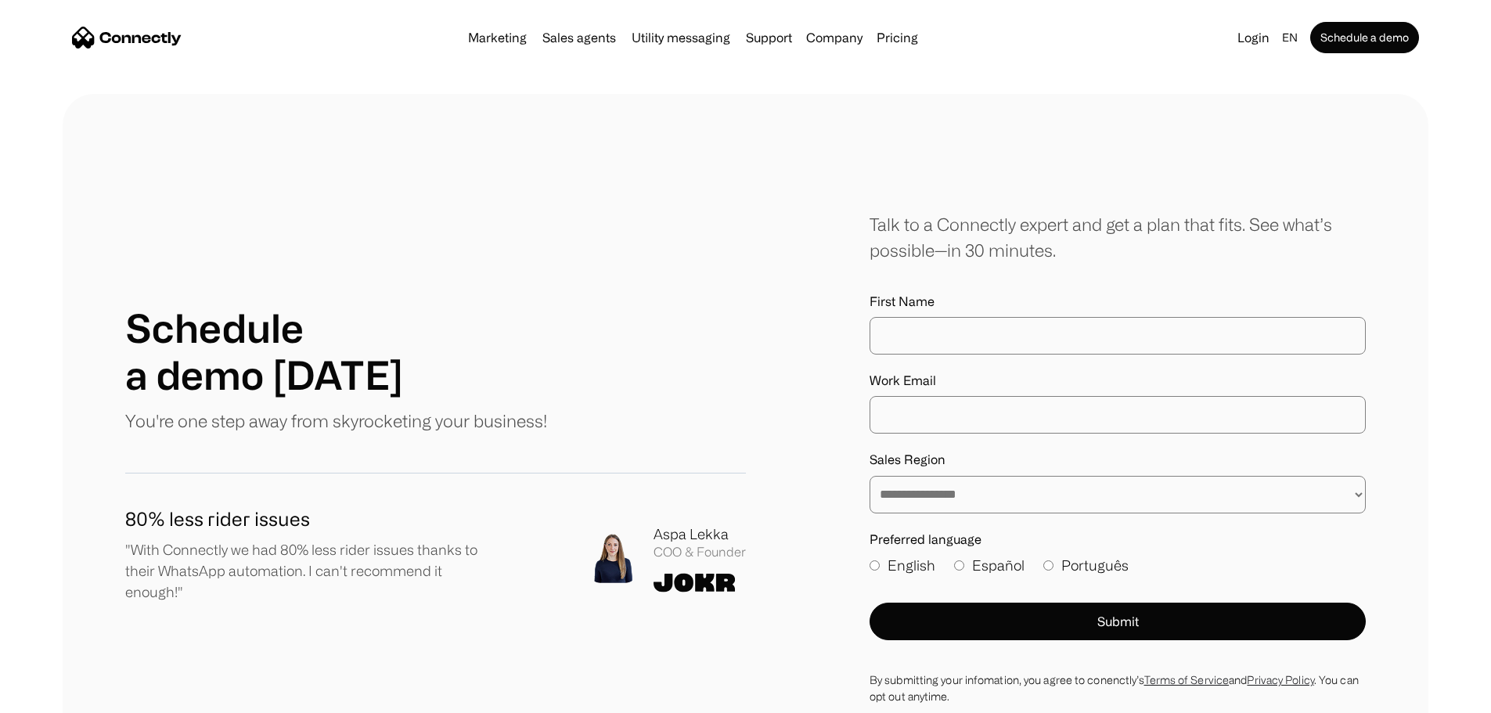
click at [915, 49] on div "Marketing Sales agents Utility messaging Support Company About us Careers Conta…" at bounding box center [693, 38] width 463 height 22
click at [921, 38] on link "Pricing" at bounding box center [898, 37] width 54 height 13
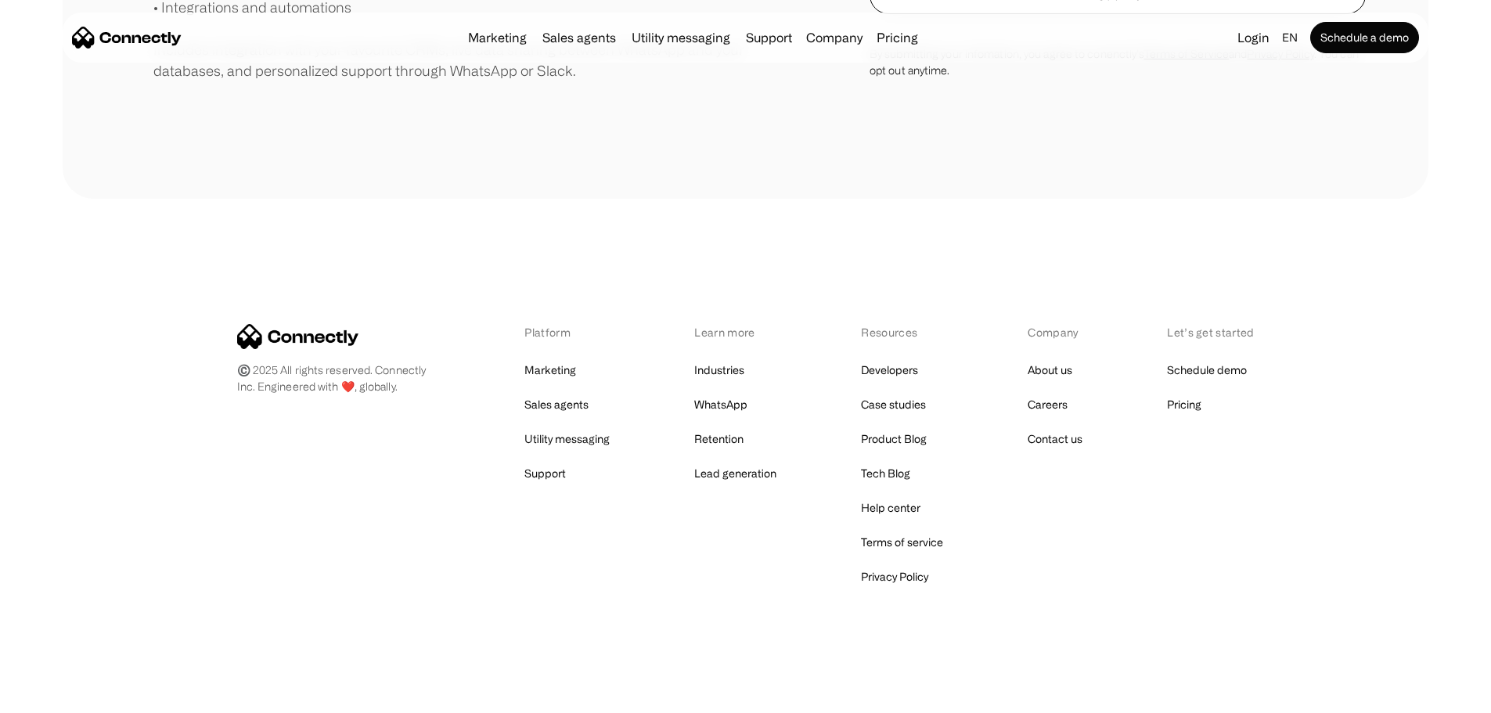
scroll to position [333, 0]
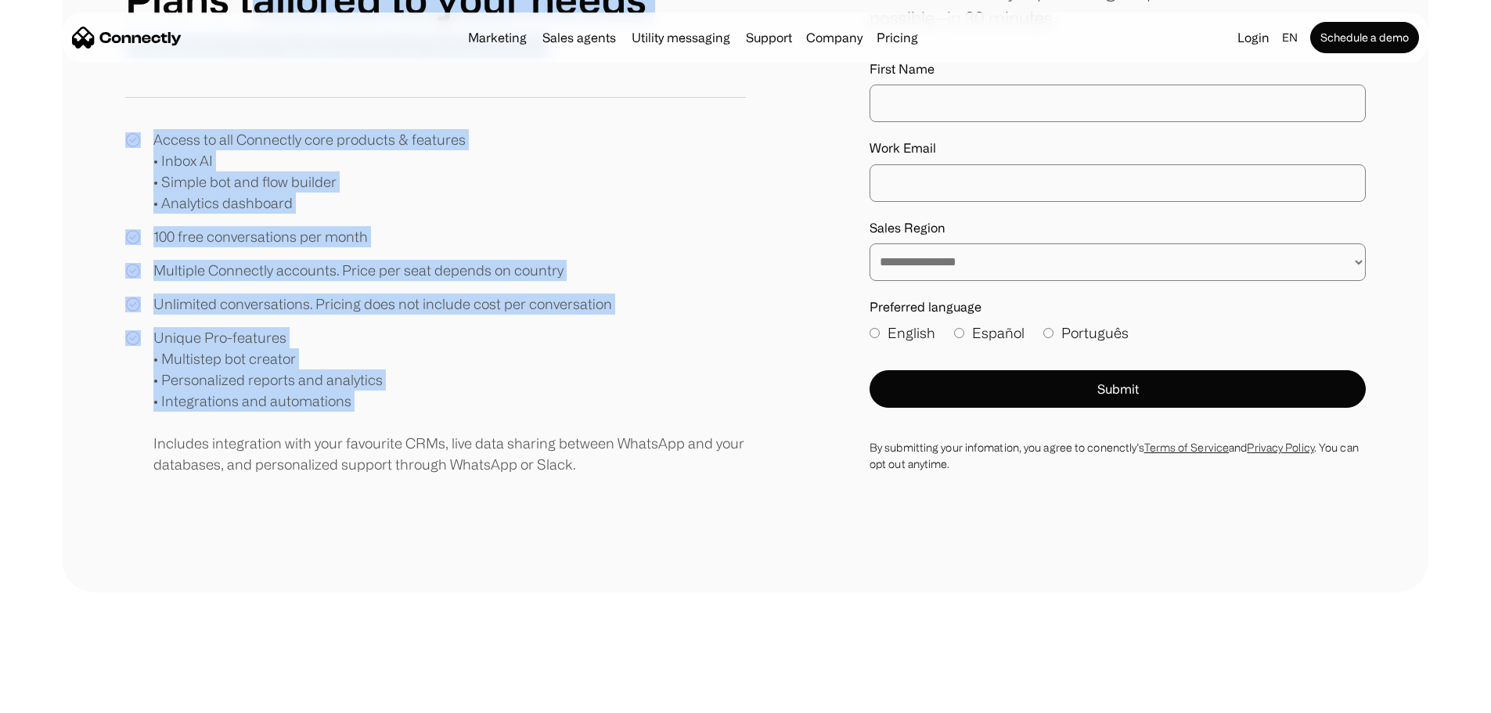
drag, startPoint x: 421, startPoint y: 428, endPoint x: 465, endPoint y: 268, distance: 166.4
click at [344, 0] on html "**********" at bounding box center [745, 120] width 1491 height 713
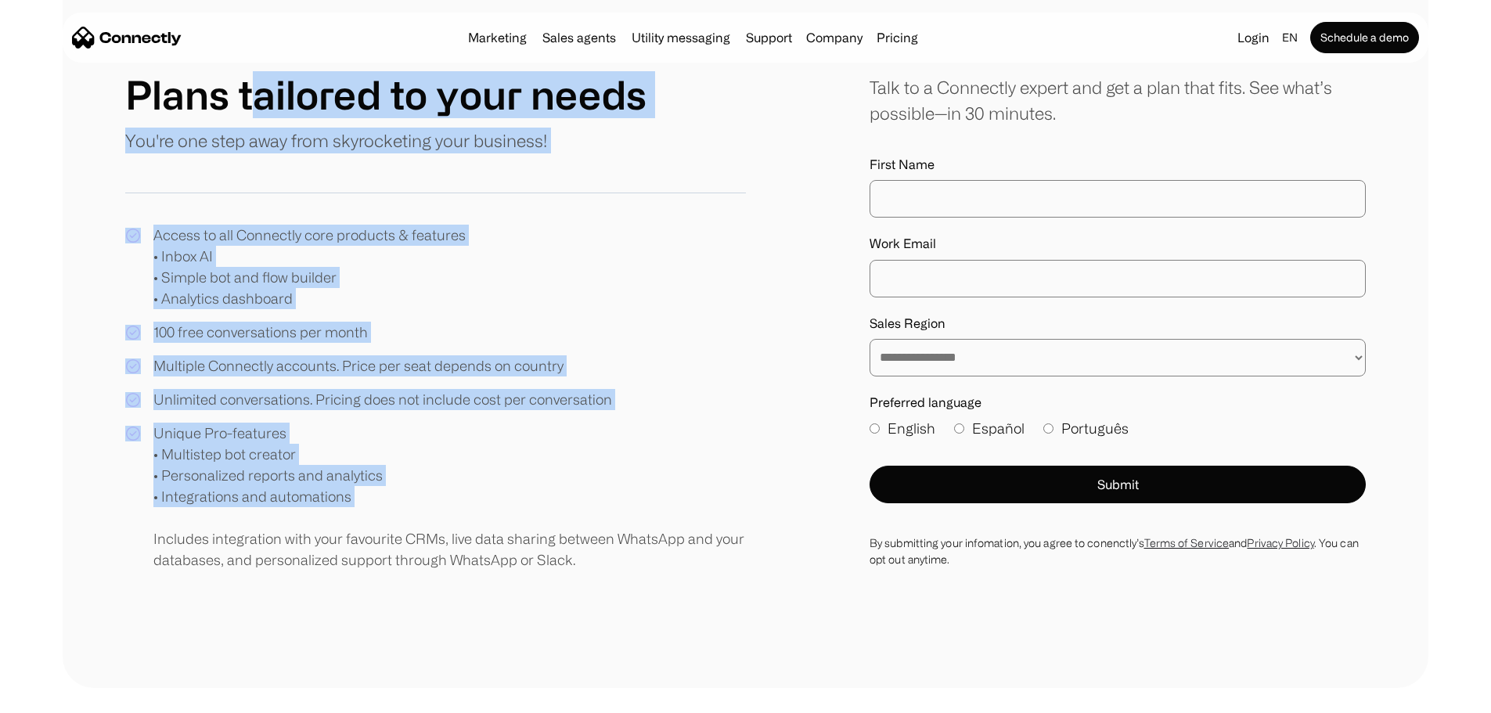
click at [786, 457] on div "**********" at bounding box center [745, 320] width 1241 height 499
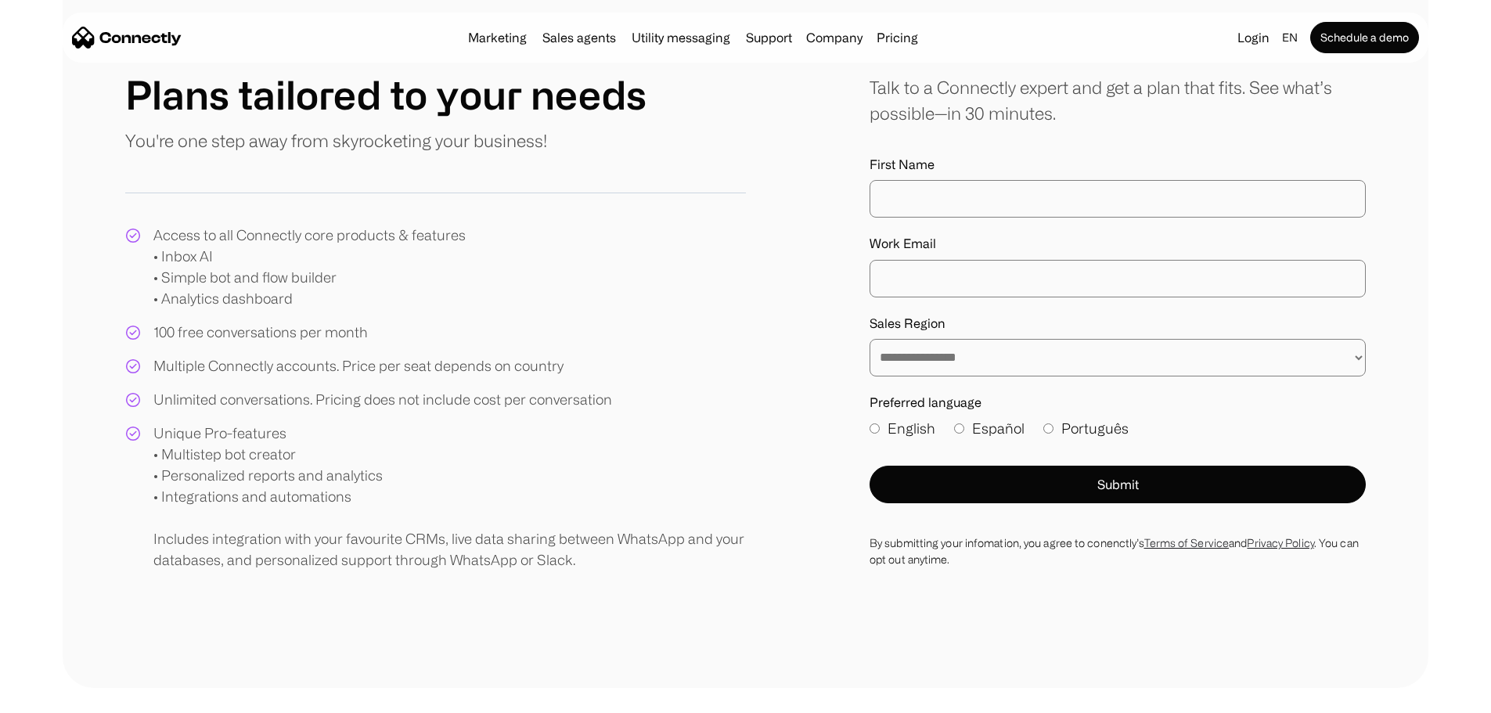
click at [647, 63] on div "Marketing Sales agents Utility messaging Support Company About us Careers Conta…" at bounding box center [746, 38] width 1366 height 50
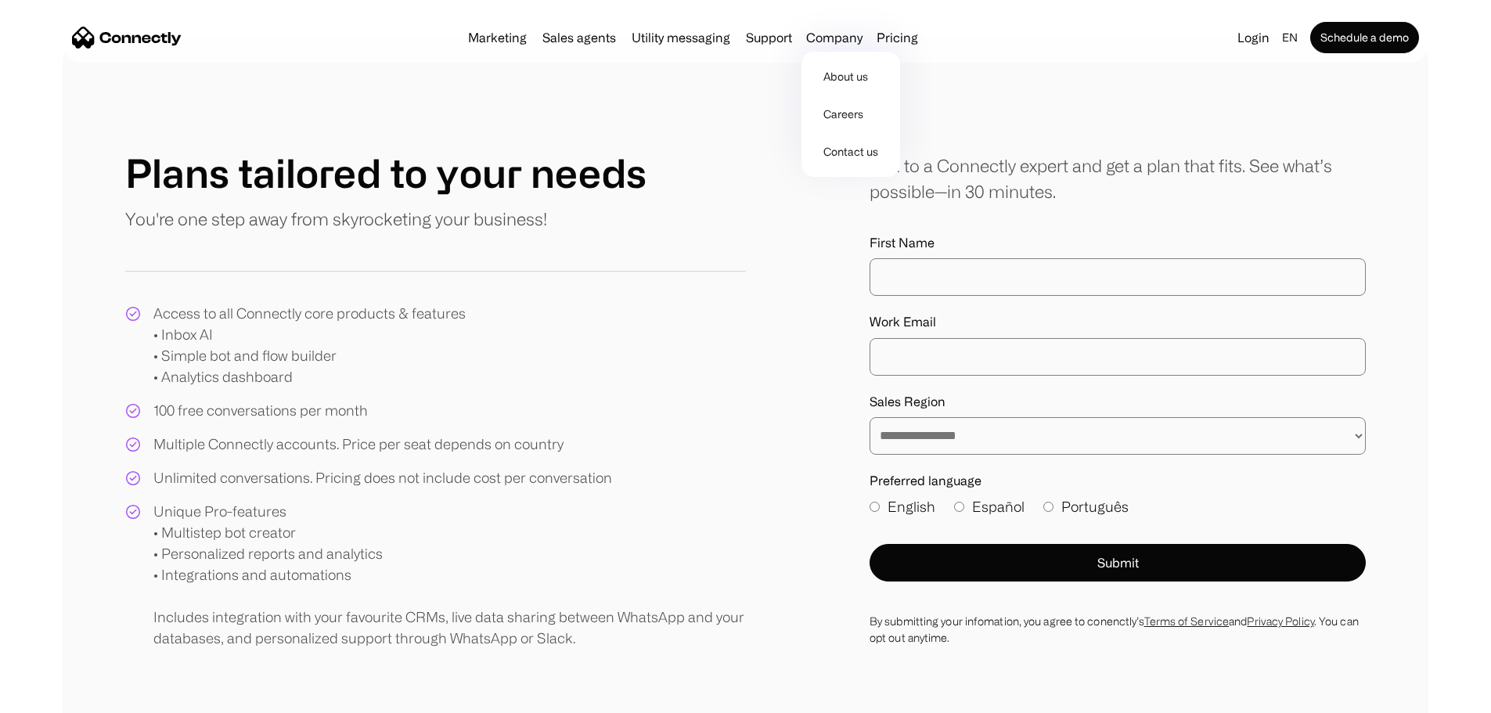
click at [832, 4] on section "Marketing Sales agents Utility messaging Support Company About us Careers Conta…" at bounding box center [745, 31] width 1491 height 63
click at [755, 38] on link "Support" at bounding box center [769, 37] width 59 height 13
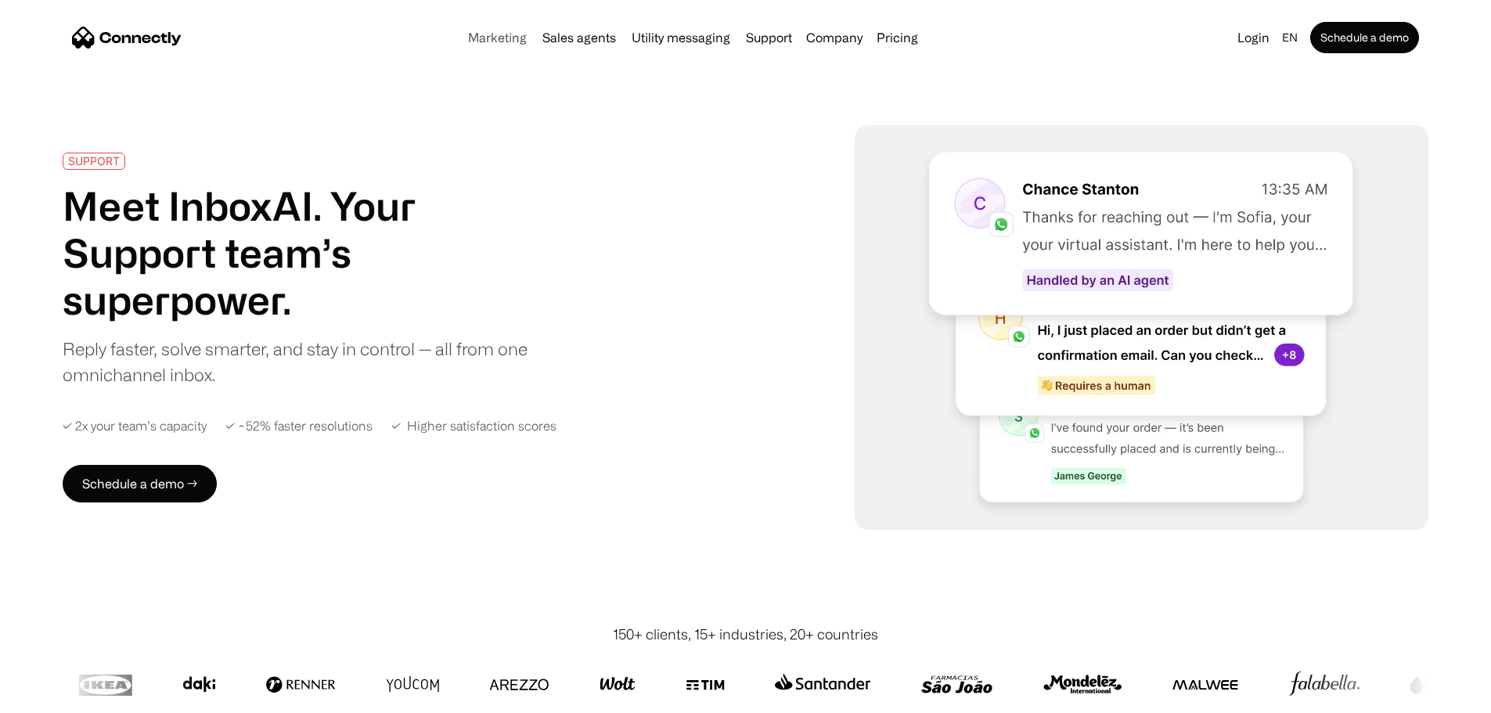
click at [465, 43] on link "Marketing" at bounding box center [497, 37] width 71 height 13
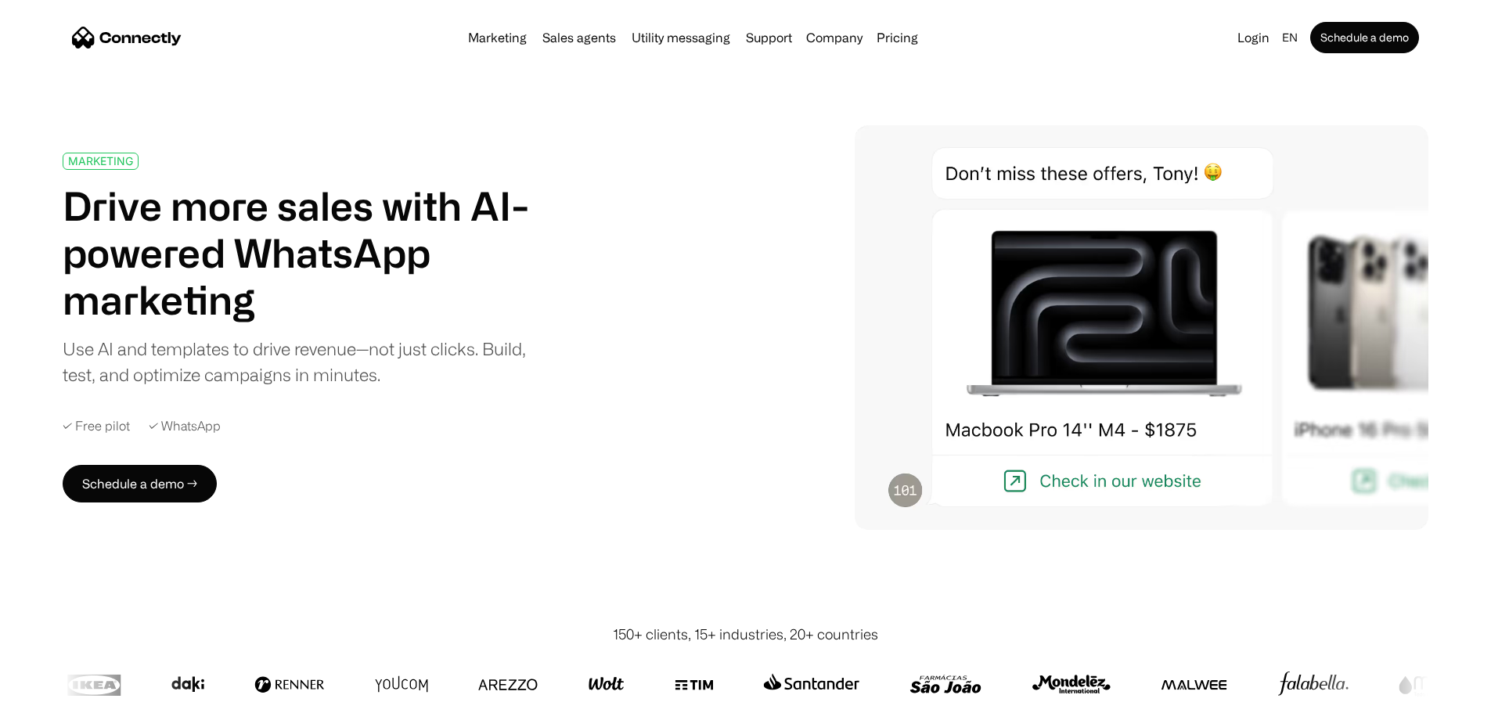
click at [546, 20] on div "Marketing Sales agents Utility messaging Support Company About us Careers Conta…" at bounding box center [746, 38] width 1366 height 50
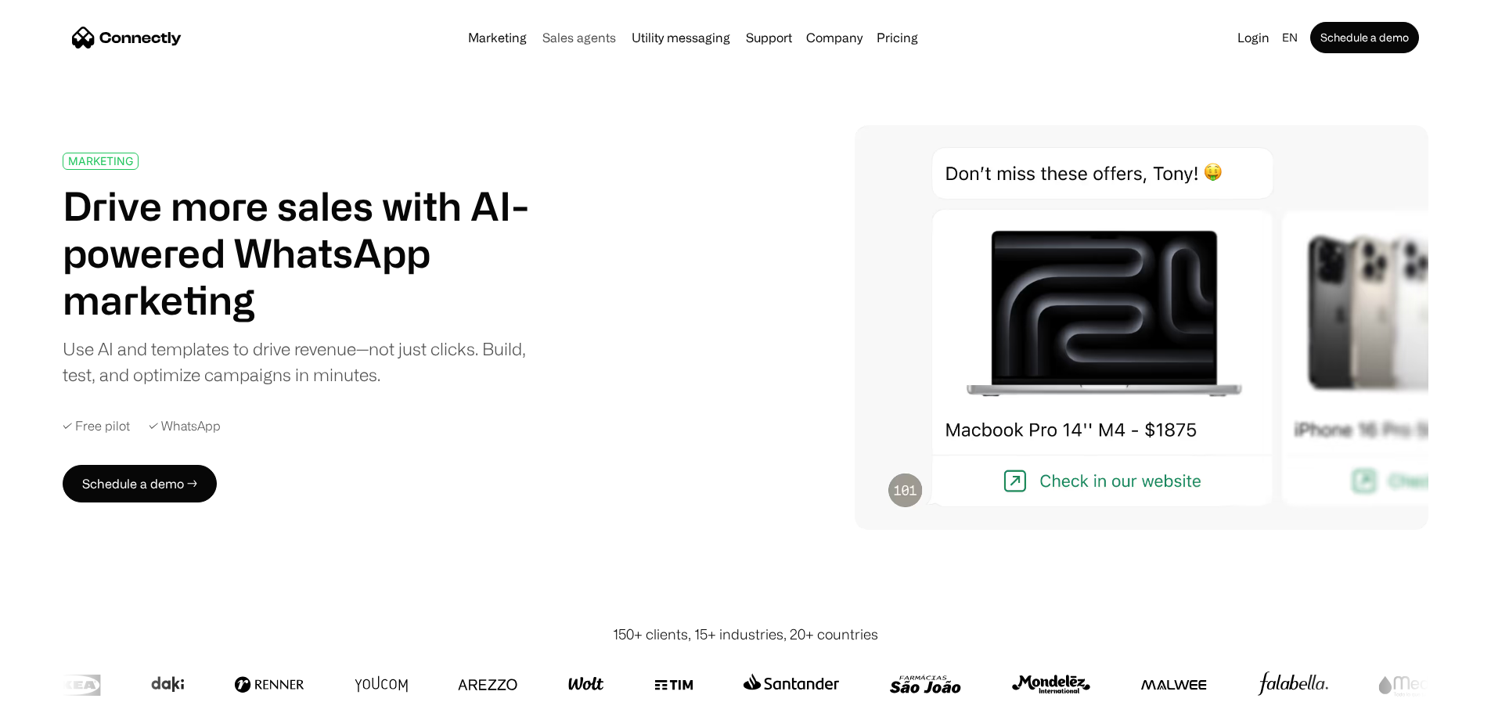
click at [555, 38] on link "Sales agents" at bounding box center [579, 37] width 86 height 13
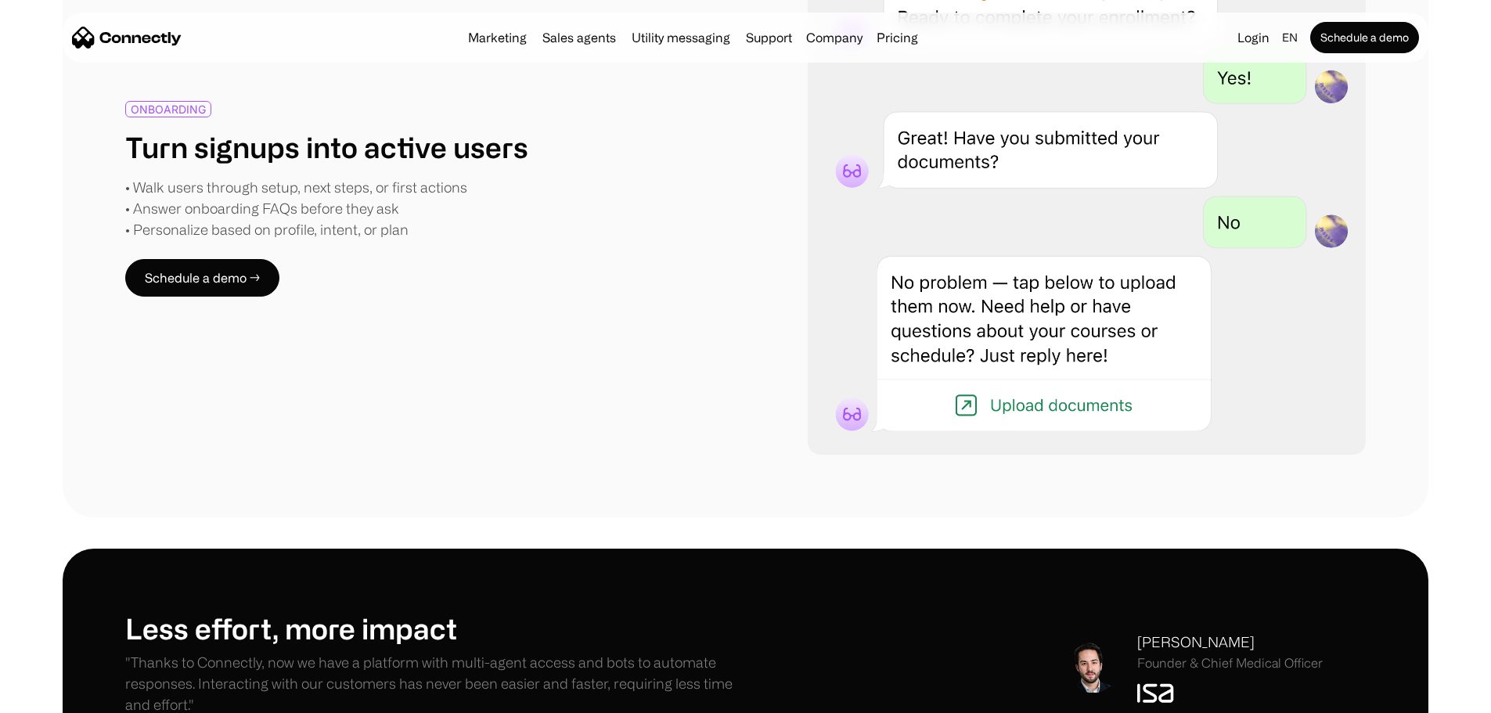
scroll to position [3131, 0]
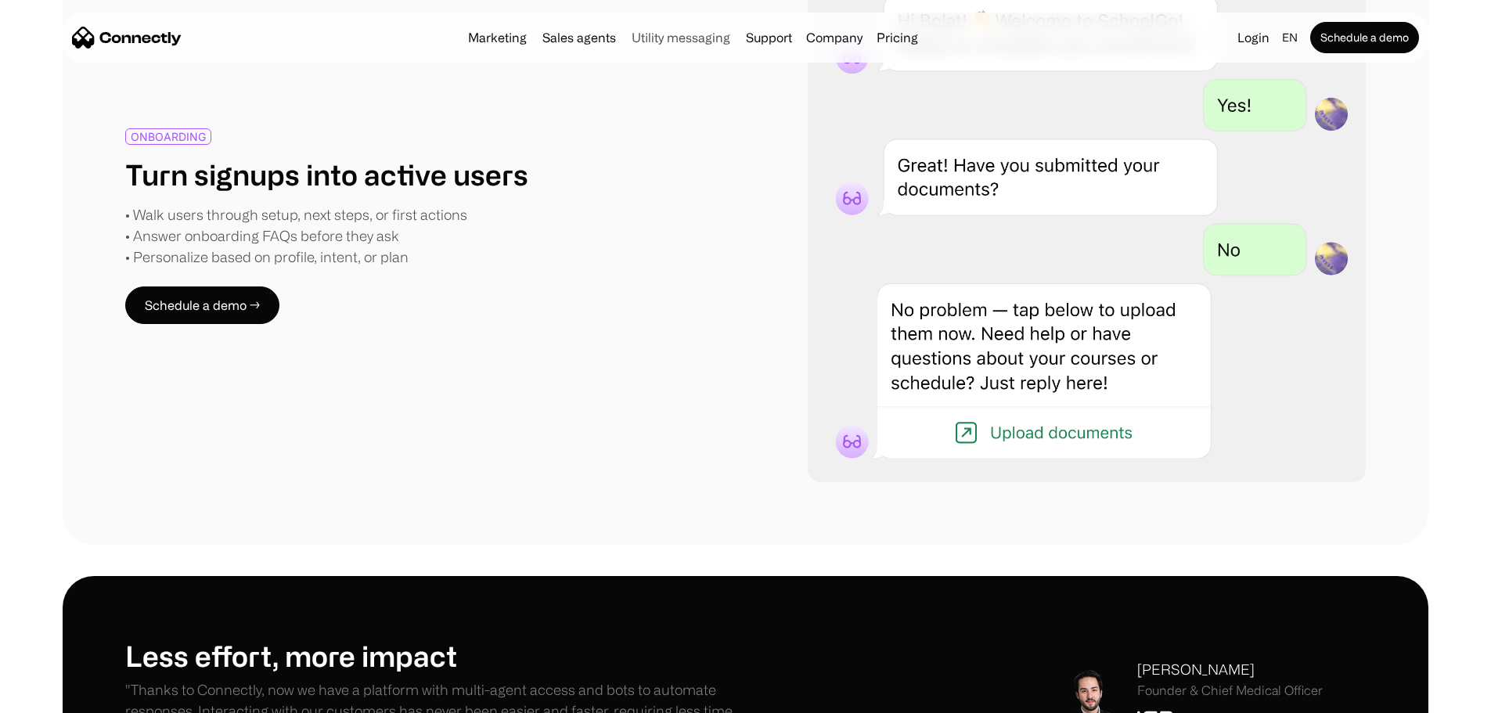
drag, startPoint x: 672, startPoint y: 33, endPoint x: 665, endPoint y: 38, distance: 8.9
click at [672, 33] on div "Marketing Sales agents Utility messaging Support Company About us Careers Conta…" at bounding box center [693, 38] width 463 height 22
drag, startPoint x: 647, startPoint y: 52, endPoint x: 660, endPoint y: 47, distance: 13.4
click at [654, 50] on nav "Marketing Sales agents Utility messaging Support Company About us Careers Conta…" at bounding box center [745, 37] width 1347 height 31
click at [668, 34] on link "Utility messaging" at bounding box center [680, 37] width 111 height 13
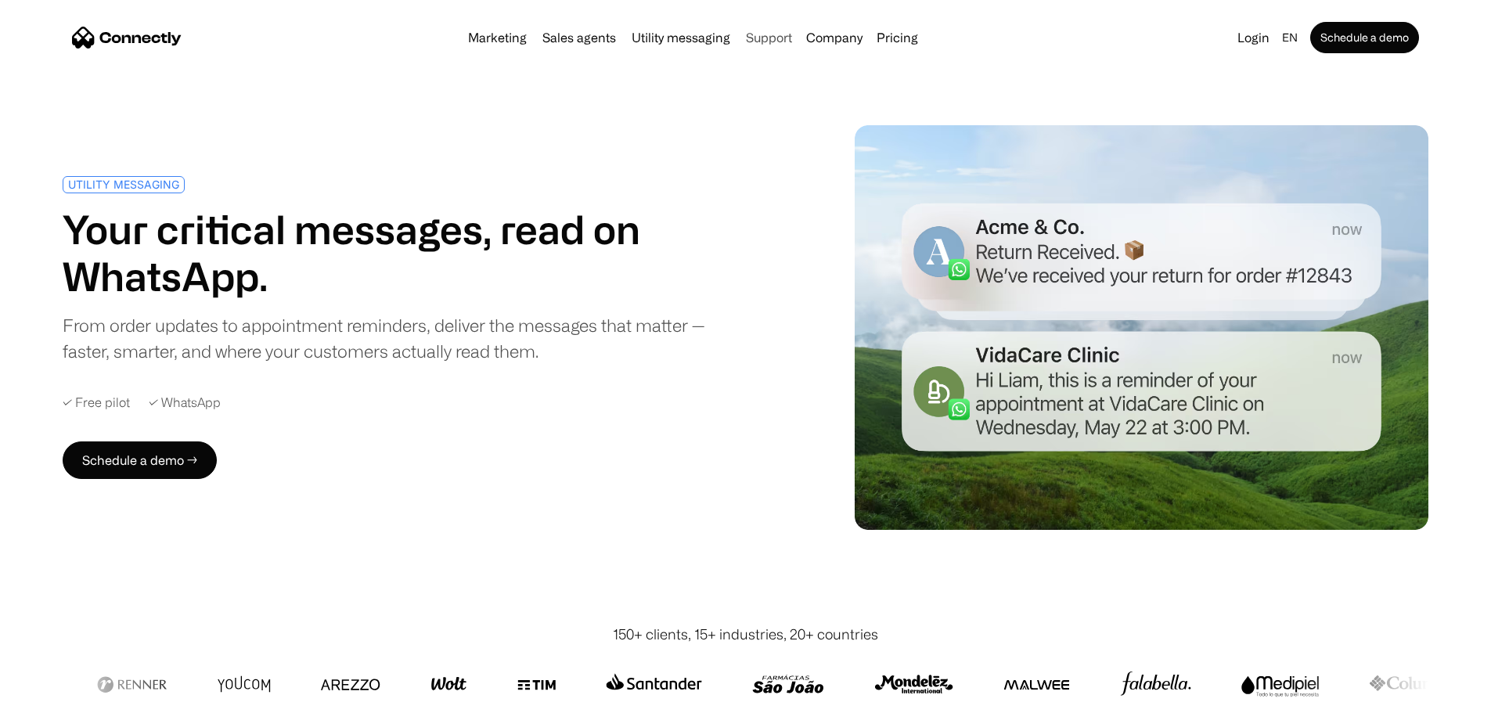
click at [769, 37] on link "Support" at bounding box center [769, 37] width 59 height 13
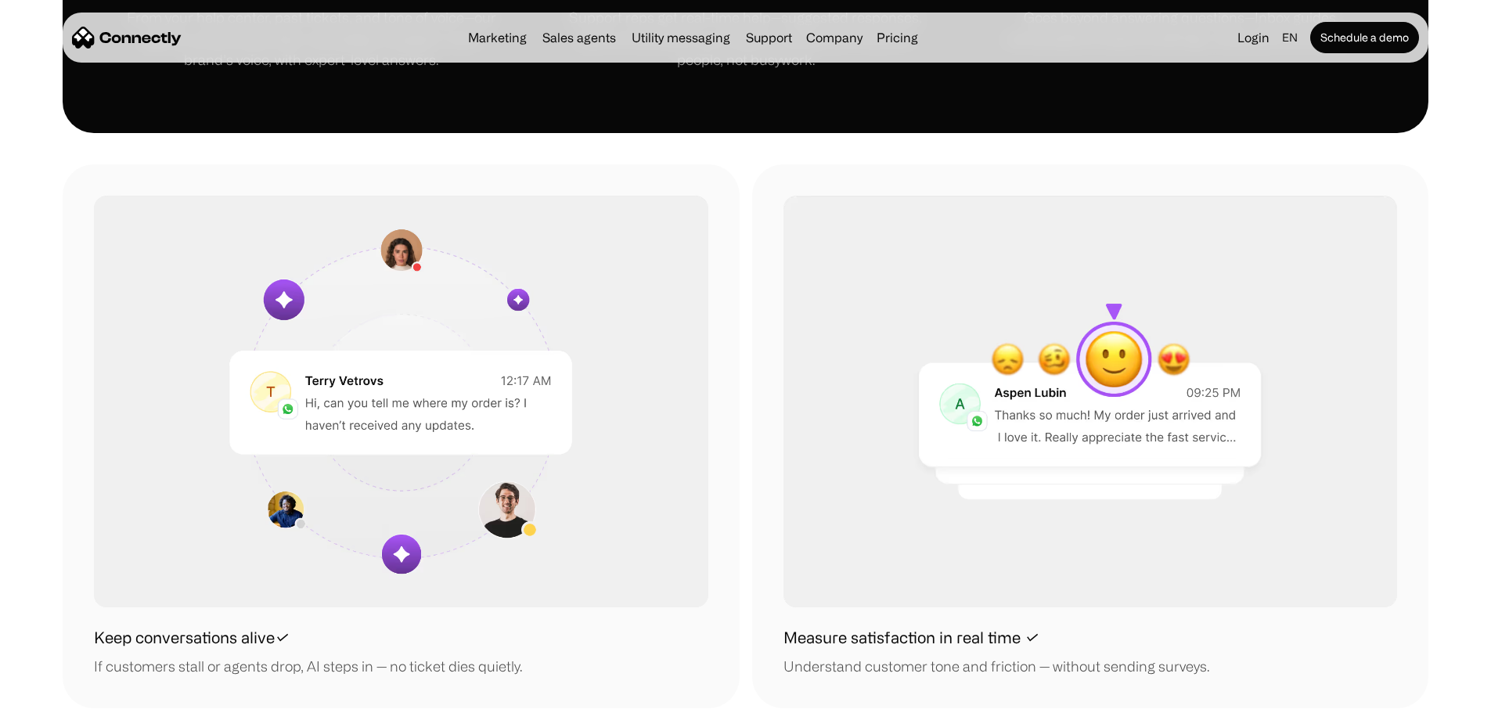
scroll to position [1253, 0]
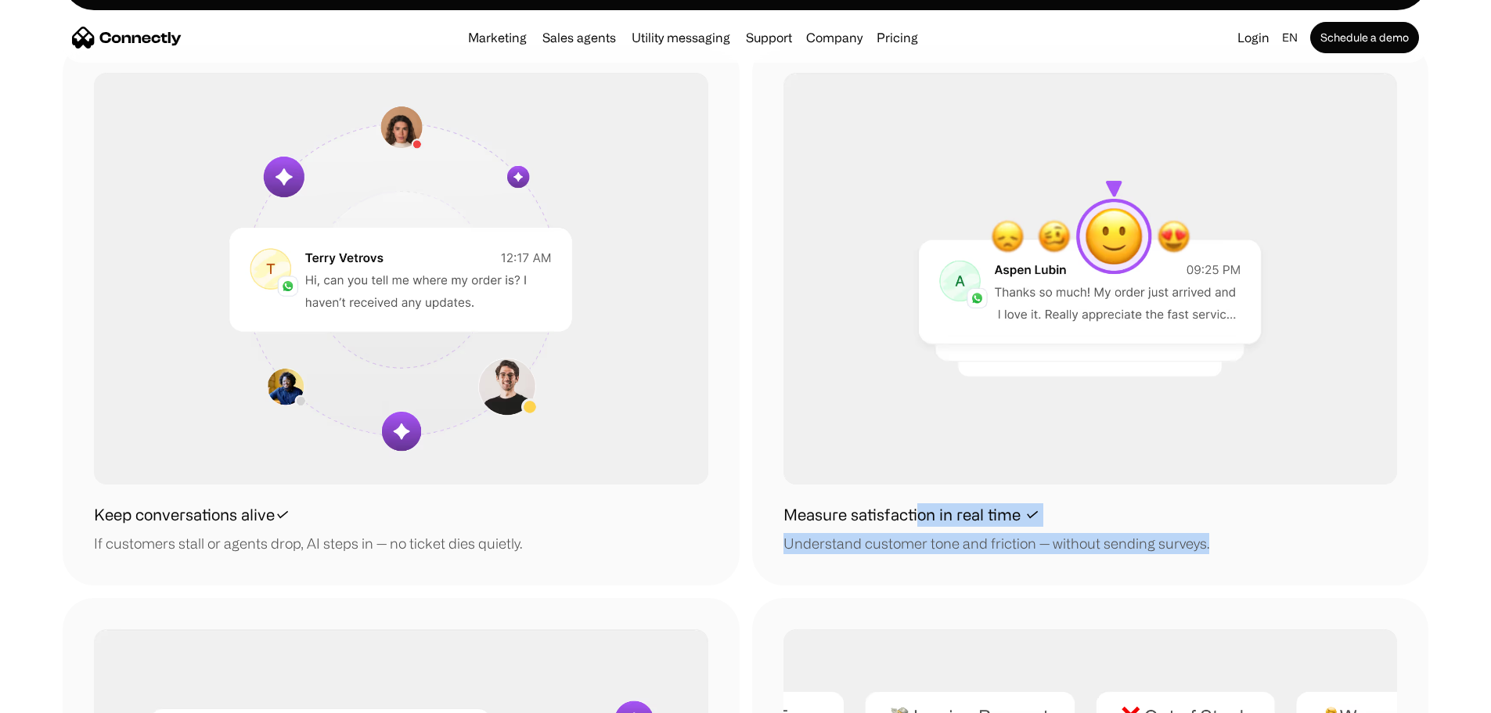
drag, startPoint x: 945, startPoint y: 551, endPoint x: 1226, endPoint y: 558, distance: 281.1
click at [1229, 554] on div "Measure satisfaction in real time ✓ Understand customer tone and friction — wit…" at bounding box center [1091, 528] width 615 height 51
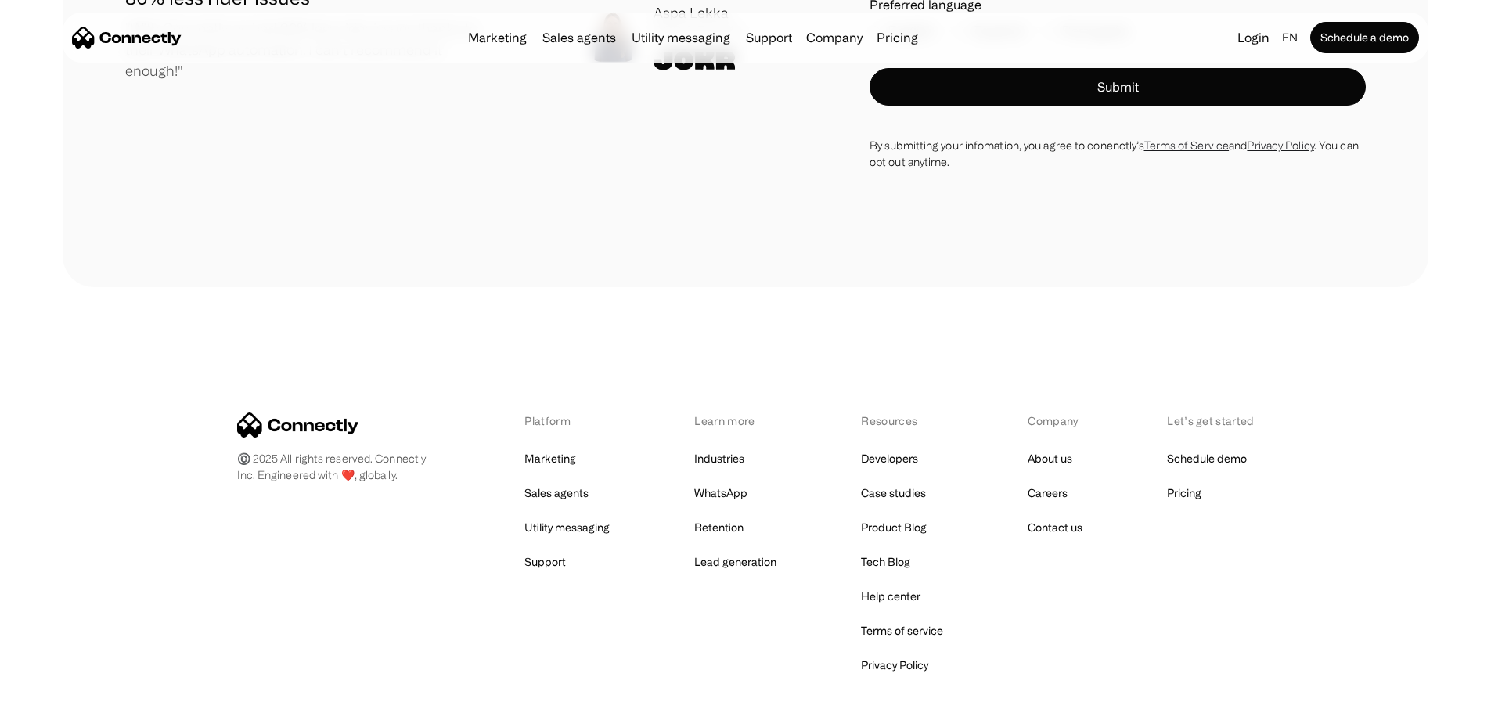
scroll to position [6263, 0]
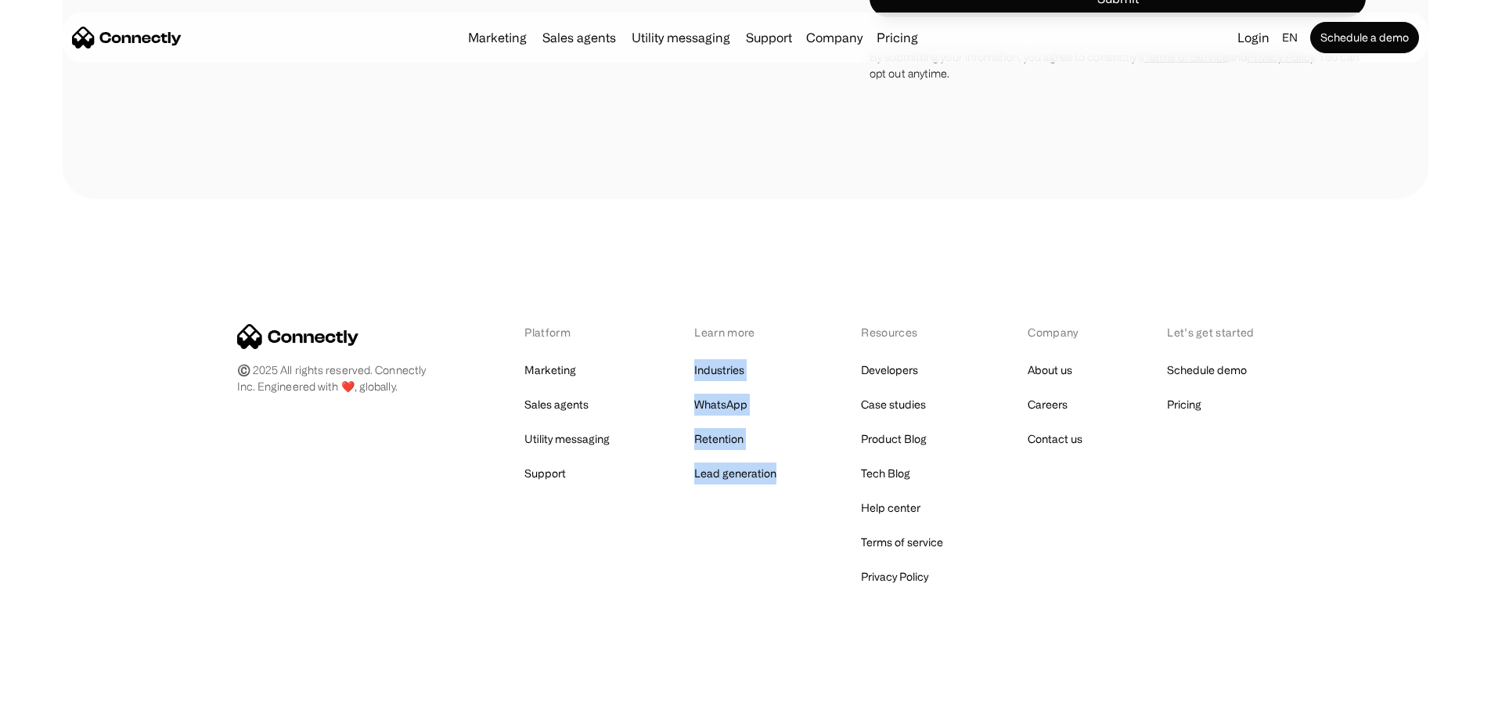
drag, startPoint x: 777, startPoint y: 312, endPoint x: 823, endPoint y: 463, distance: 157.0
click at [819, 470] on div "©️ 2025 All rights reserved. Connectly Inc. Engineered with ❤️, globally. Platf…" at bounding box center [746, 456] width 1366 height 514
drag, startPoint x: 772, startPoint y: 526, endPoint x: 776, endPoint y: 488, distance: 37.8
click at [772, 525] on div "Platform Marketing Sales agents Utility messaging Support Learn more Industries…" at bounding box center [746, 456] width 1018 height 264
click at [849, 269] on div "©️ 2025 All rights reserved. Connectly Inc. Engineered with ❤️, globally. Platf…" at bounding box center [746, 456] width 1366 height 514
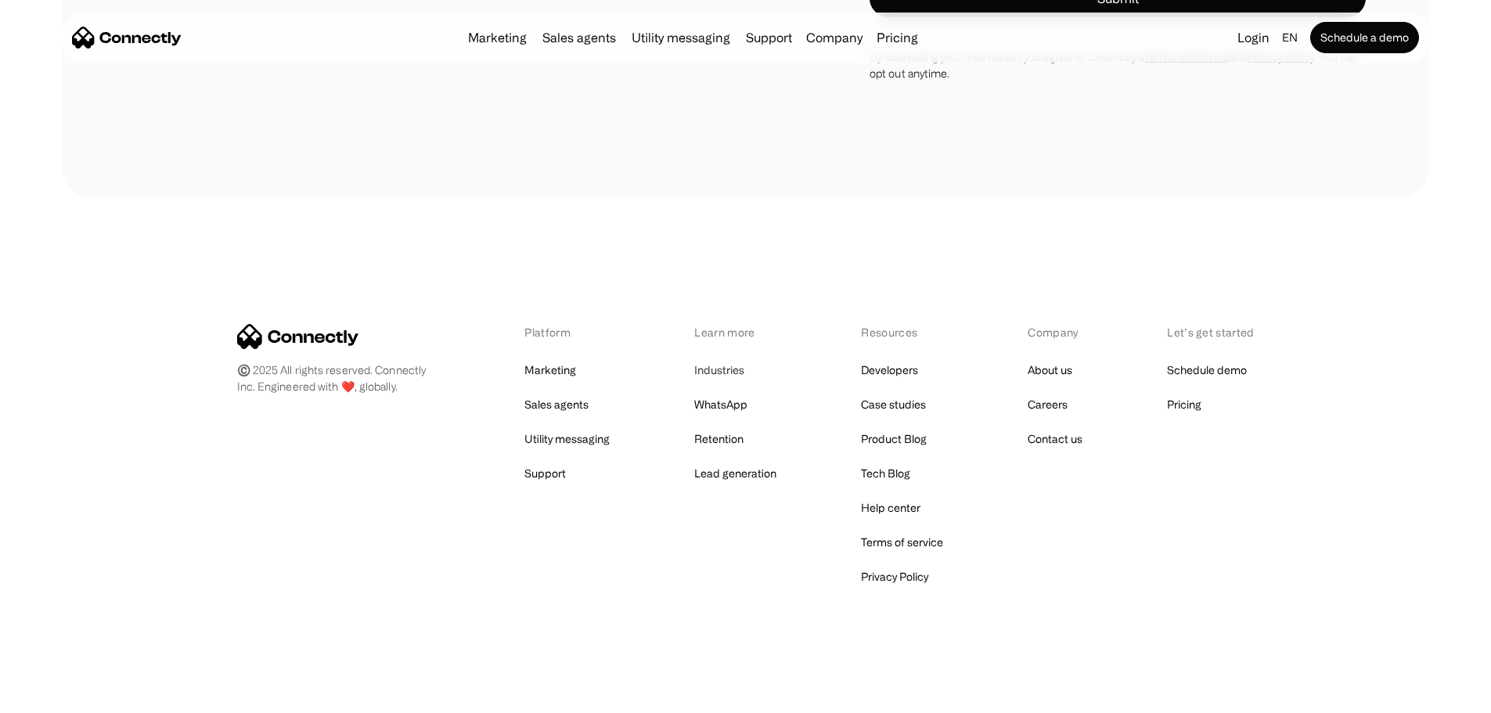
click at [720, 366] on link "Industries" at bounding box center [719, 370] width 50 height 22
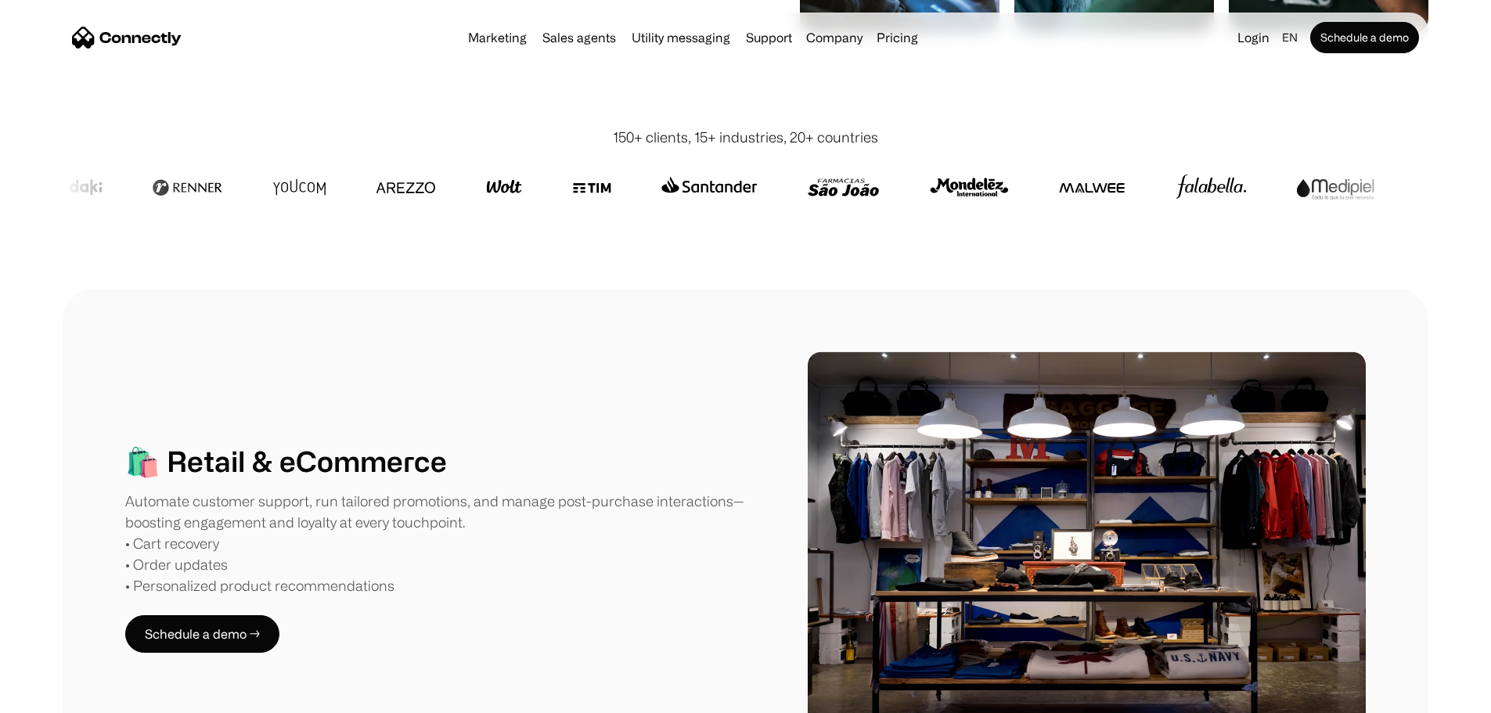
scroll to position [626, 0]
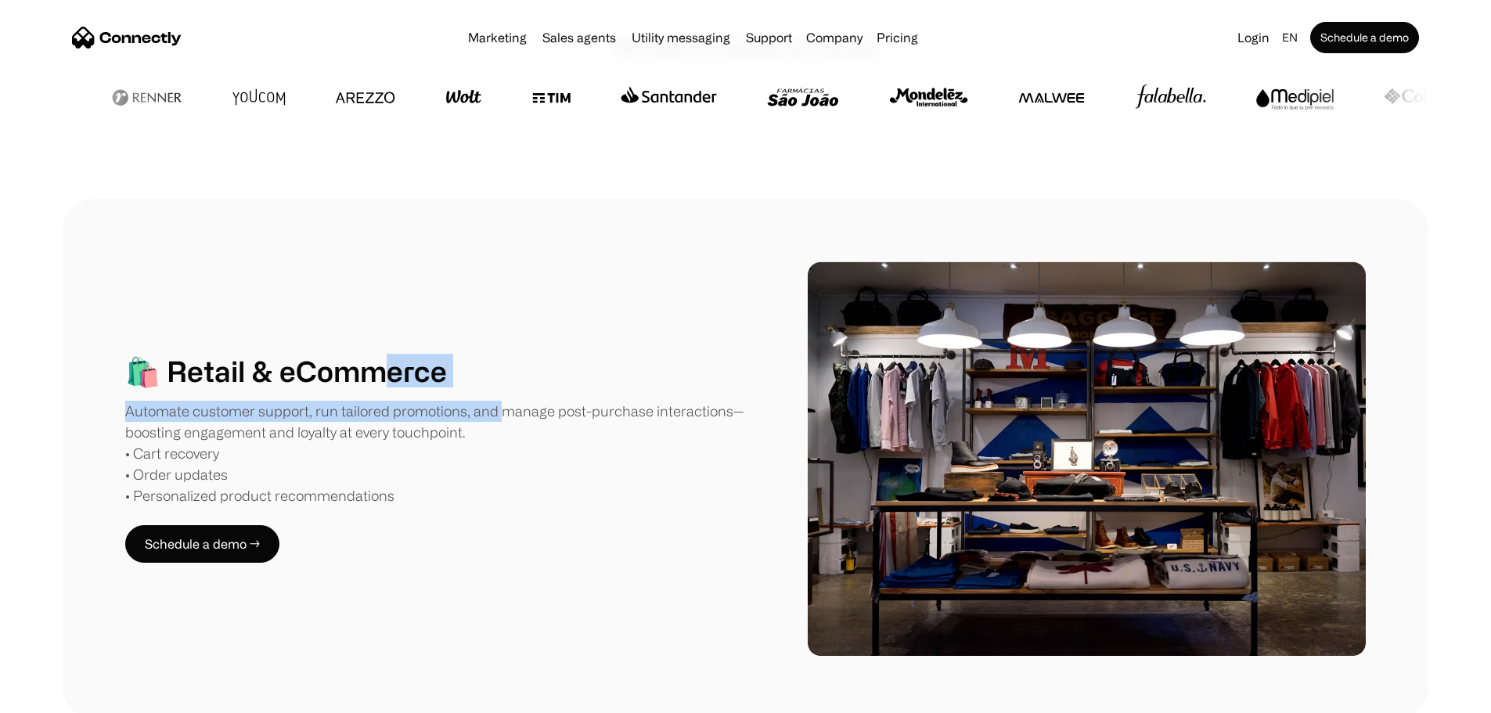
drag, startPoint x: 480, startPoint y: 254, endPoint x: 589, endPoint y: 214, distance: 115.9
click at [589, 261] on div "🛍️ Retail & eCommerce Automate customer support, run tailored promotions, and m…" at bounding box center [745, 458] width 1241 height 395
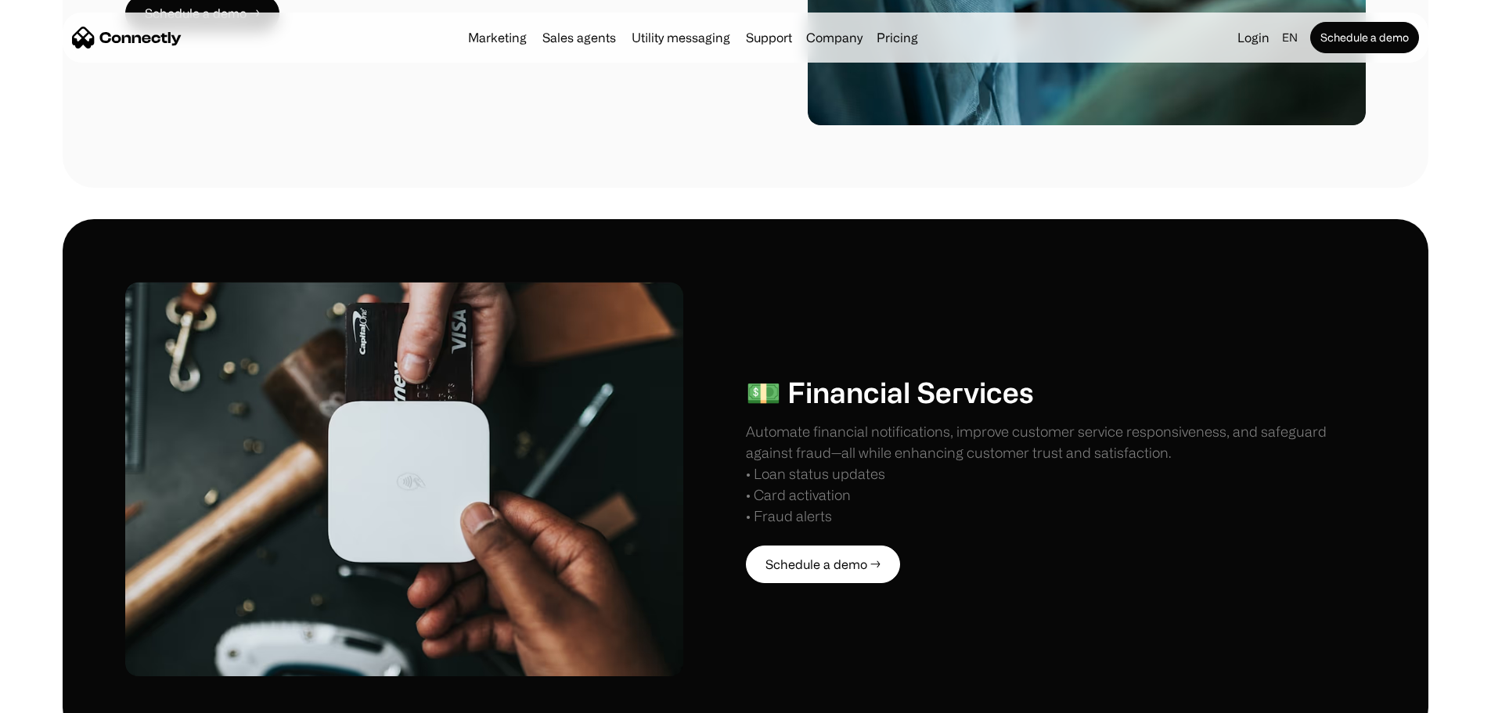
scroll to position [3992, 0]
